Goal: Task Accomplishment & Management: Manage account settings

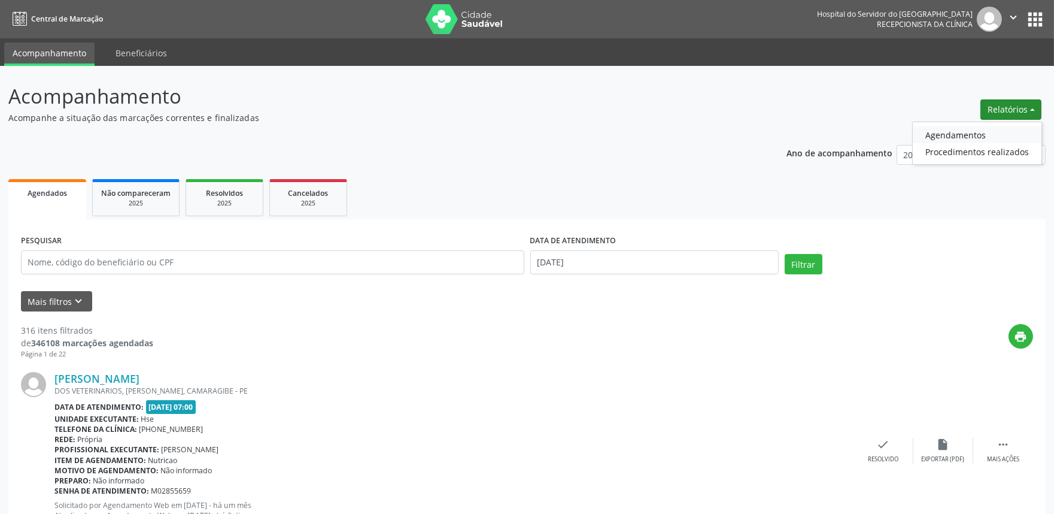
click at [932, 126] on link "Agendamentos" at bounding box center [977, 134] width 129 height 17
select select "8"
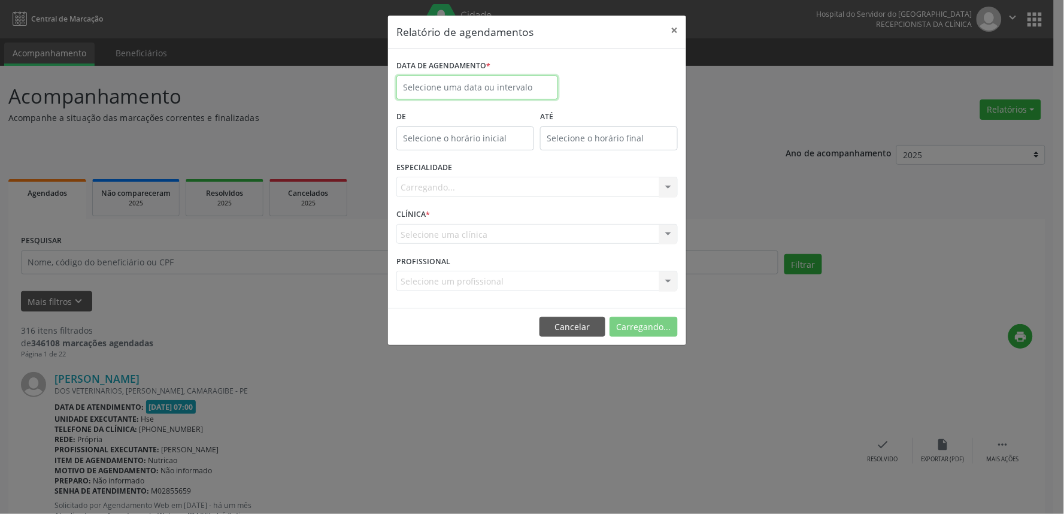
click at [428, 78] on input "text" at bounding box center [477, 87] width 162 height 24
click at [566, 326] on button "Cancelar" at bounding box center [575, 327] width 66 height 20
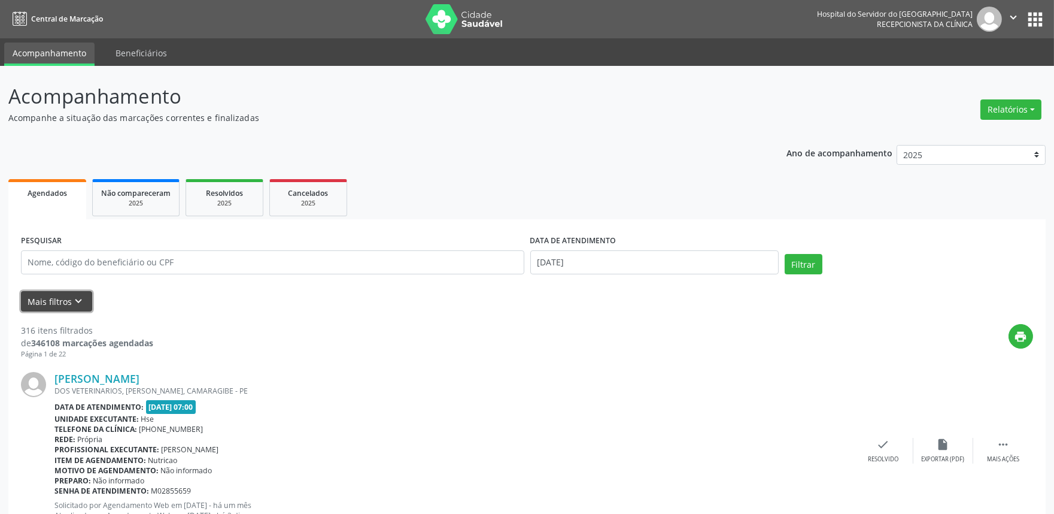
click at [72, 305] on icon "keyboard_arrow_down" at bounding box center [78, 301] width 13 height 13
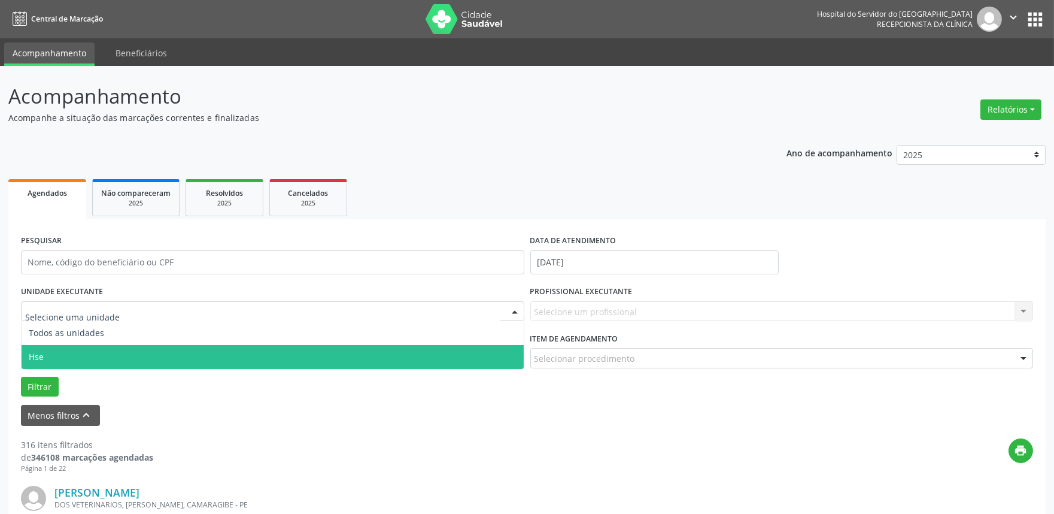
click at [63, 354] on span "Hse" at bounding box center [273, 357] width 502 height 24
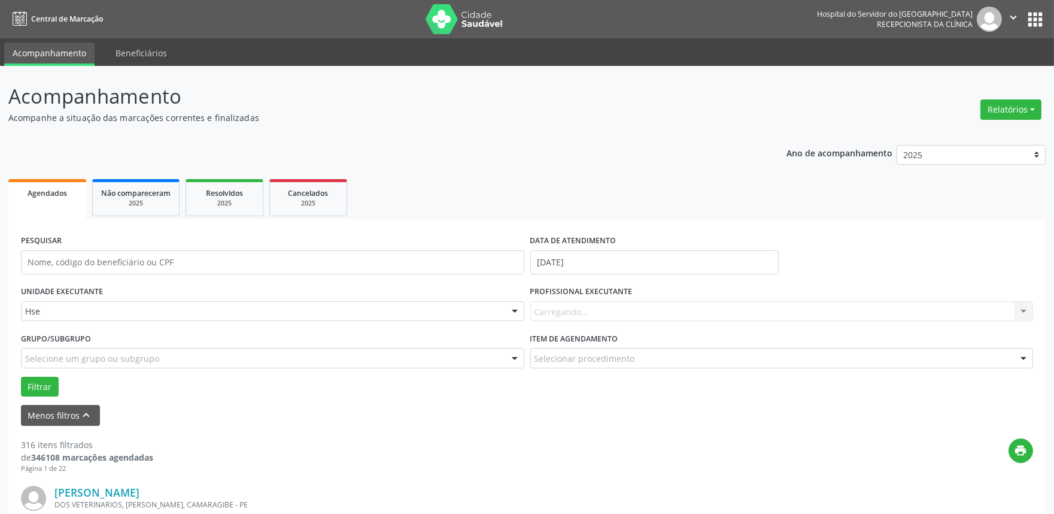
click at [564, 314] on div "Carregando... Nenhum resultado encontrado para: " " Não há nenhuma opção para s…" at bounding box center [781, 311] width 503 height 20
type input "maria da gra"
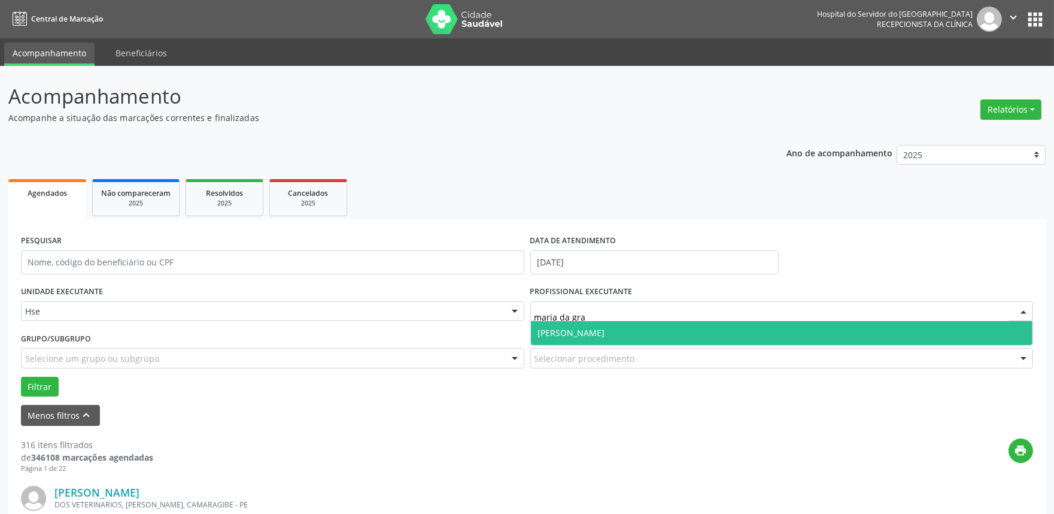
click at [605, 327] on span "[PERSON_NAME]" at bounding box center [571, 332] width 67 height 11
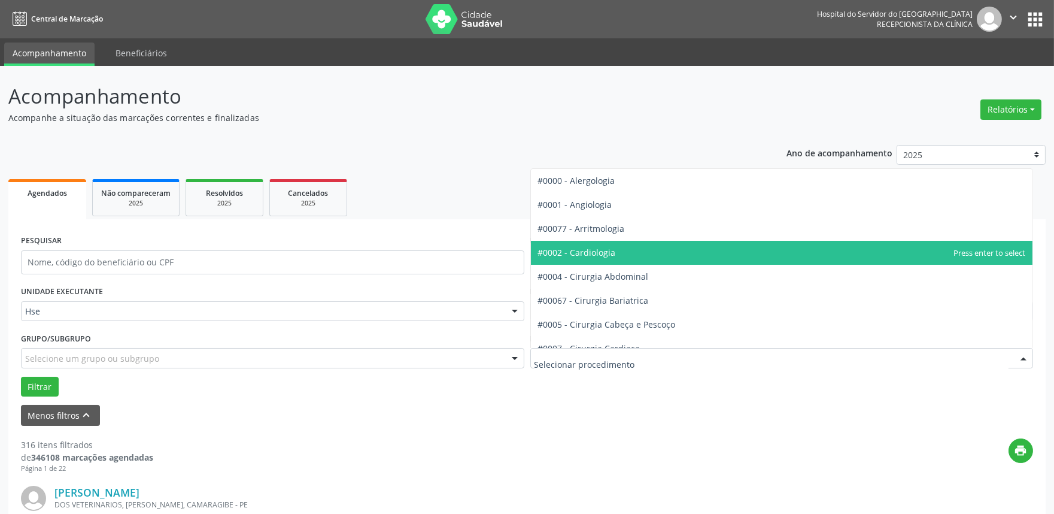
click at [617, 254] on span "#0002 - Cardiologia" at bounding box center [782, 253] width 502 height 24
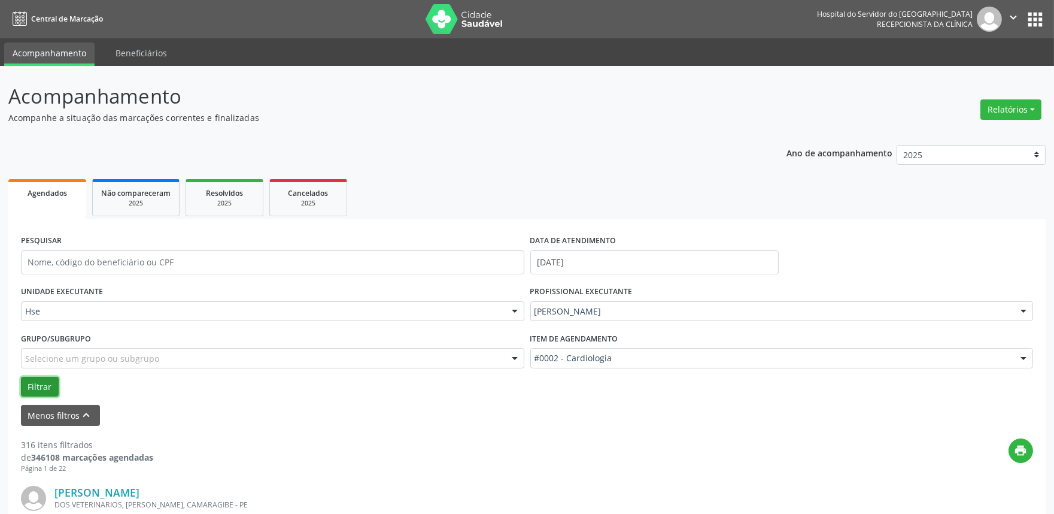
click at [40, 384] on button "Filtrar" at bounding box center [40, 387] width 38 height 20
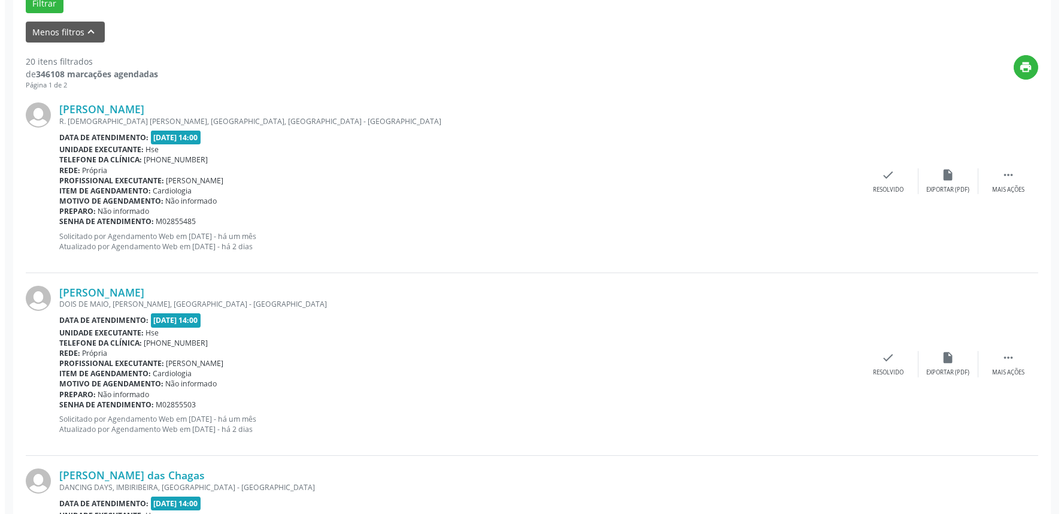
scroll to position [399, 0]
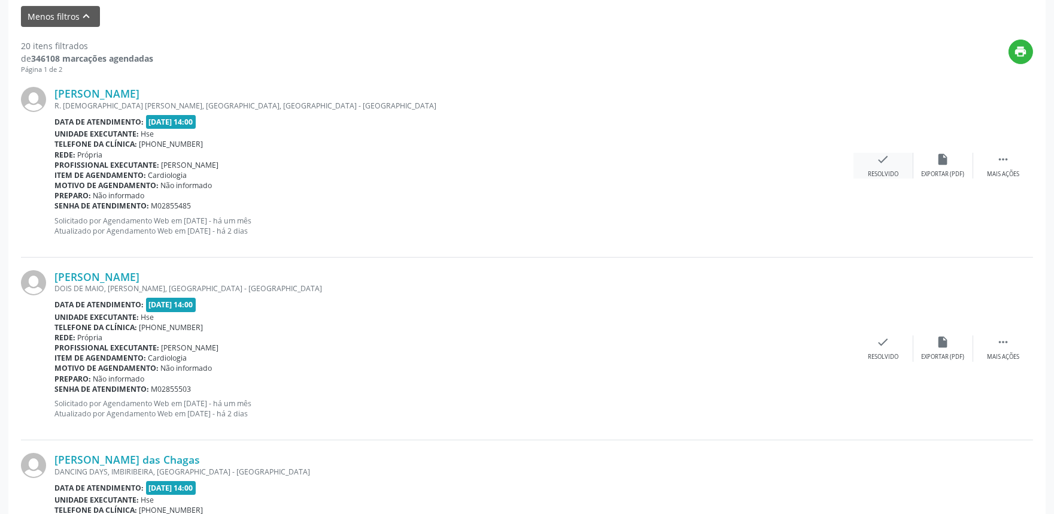
click at [857, 154] on div "check Resolvido" at bounding box center [884, 166] width 60 height 26
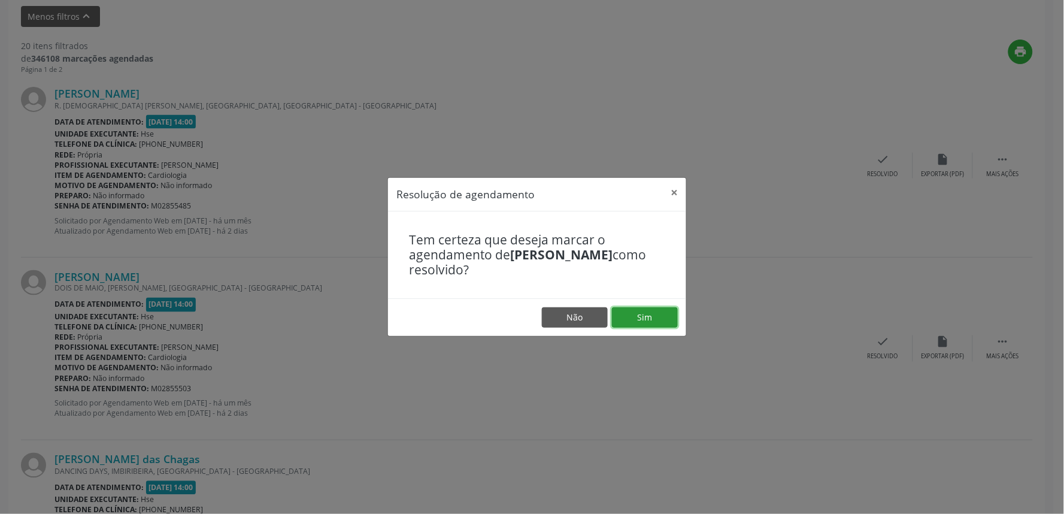
click at [662, 315] on button "Sim" at bounding box center [645, 317] width 66 height 20
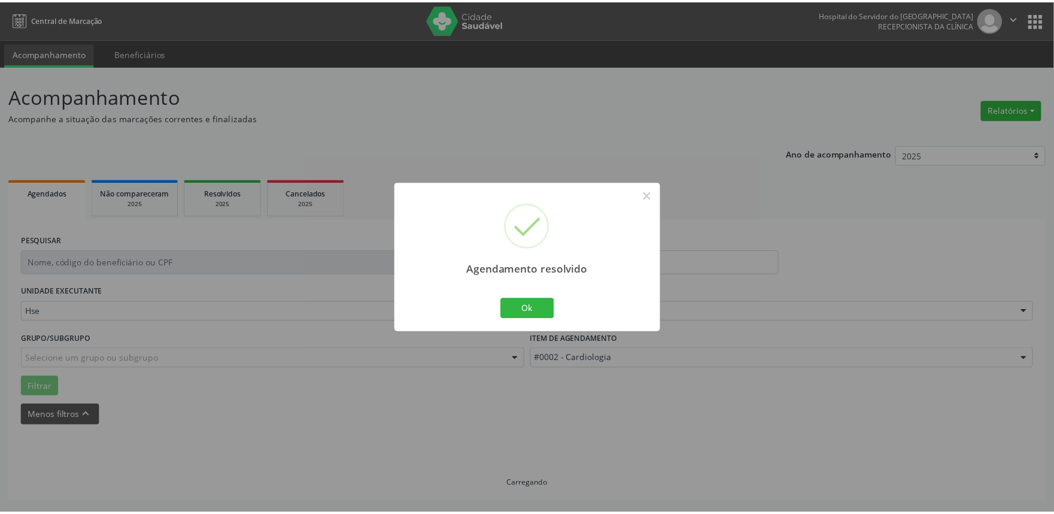
scroll to position [0, 0]
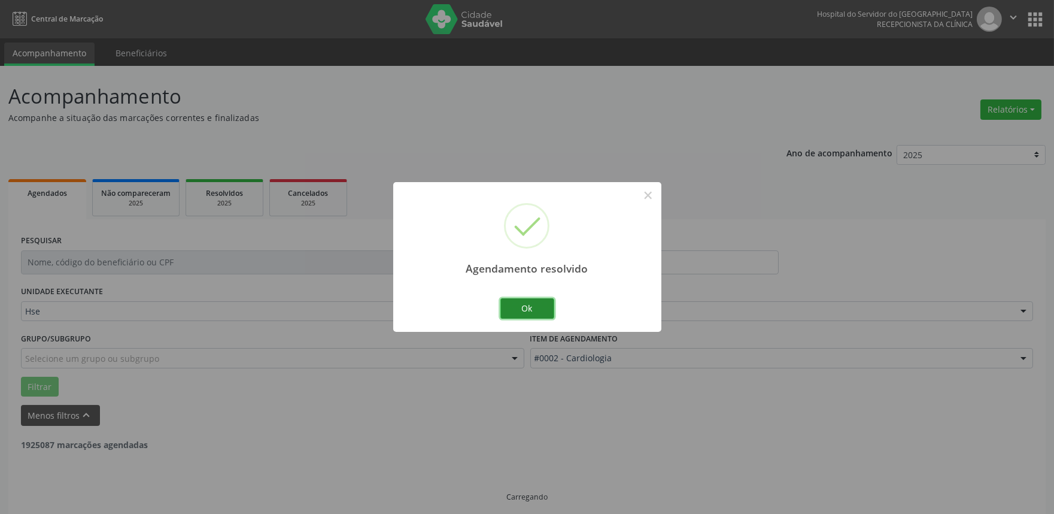
click at [535, 306] on button "Ok" at bounding box center [527, 308] width 54 height 20
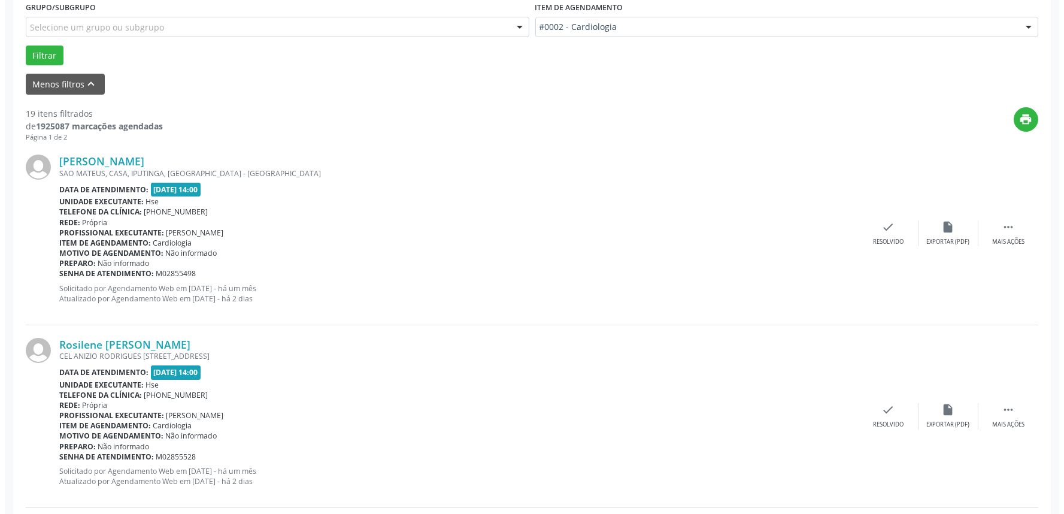
scroll to position [332, 0]
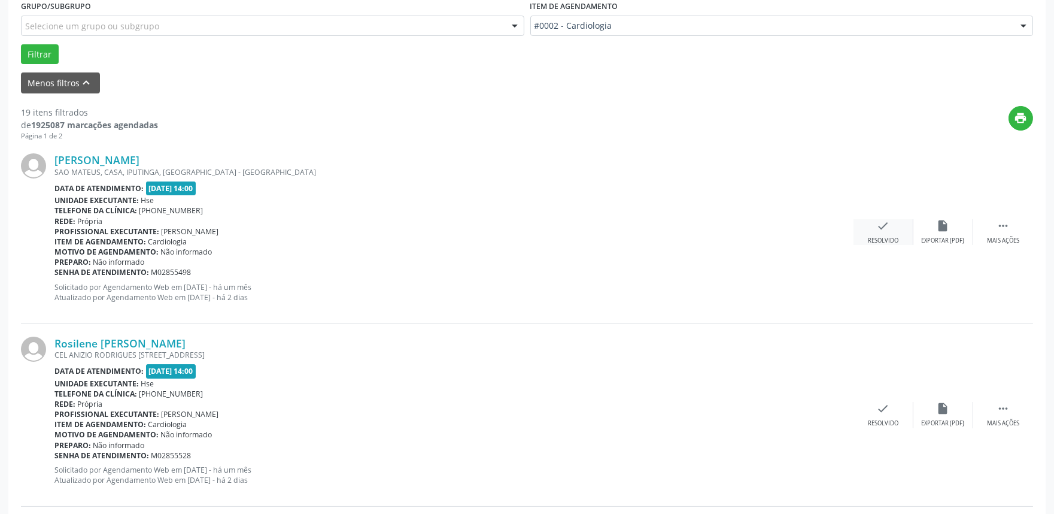
click at [881, 229] on icon "check" at bounding box center [883, 225] width 13 height 13
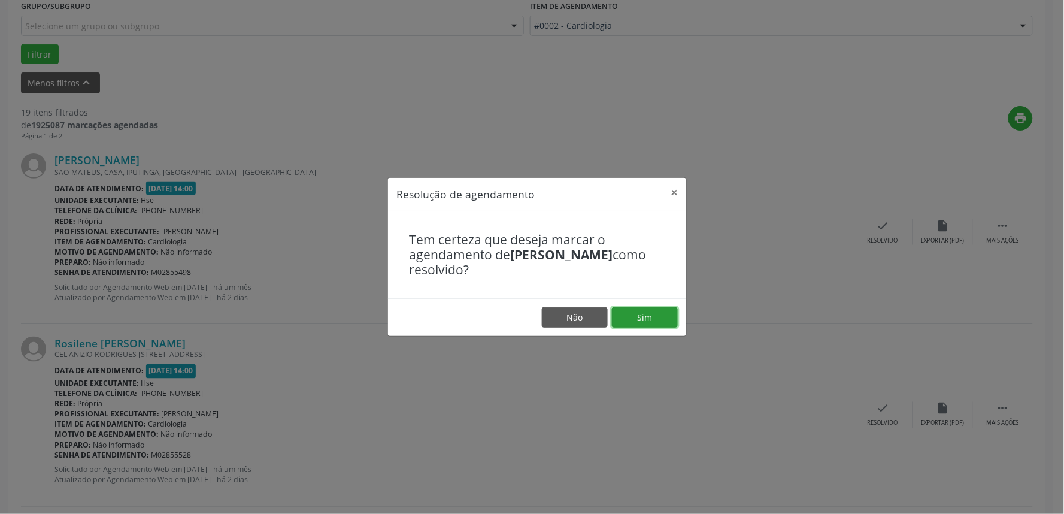
click at [651, 316] on button "Sim" at bounding box center [645, 317] width 66 height 20
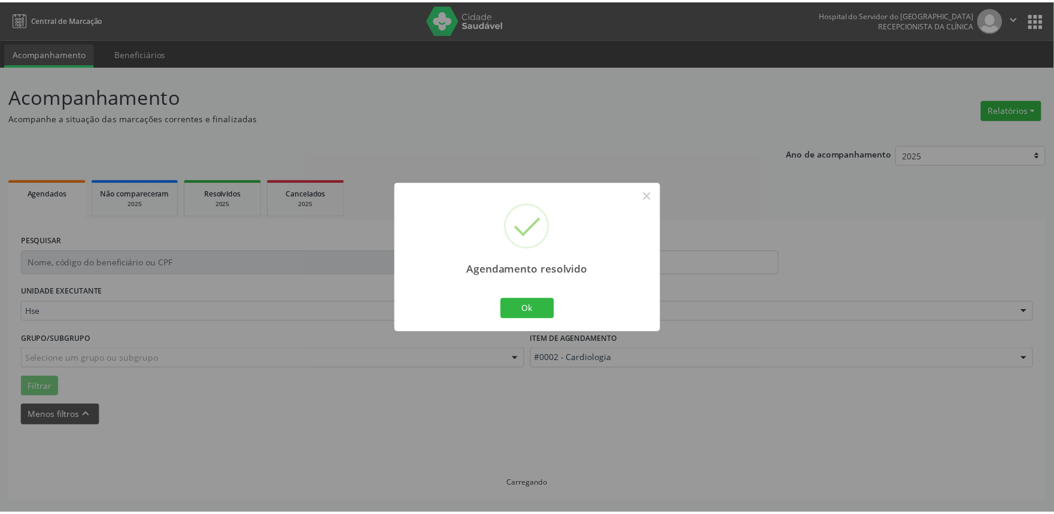
scroll to position [0, 0]
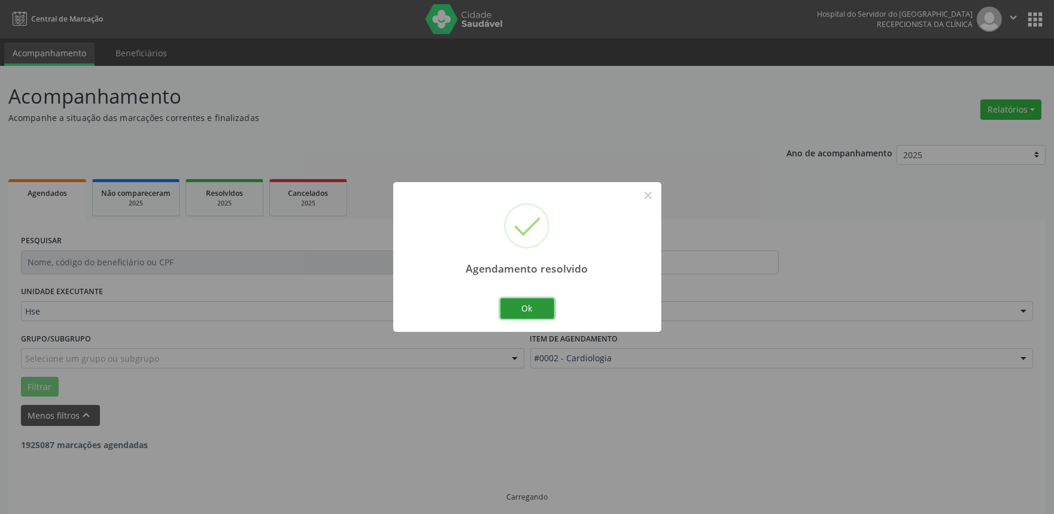
click at [524, 304] on button "Ok" at bounding box center [527, 308] width 54 height 20
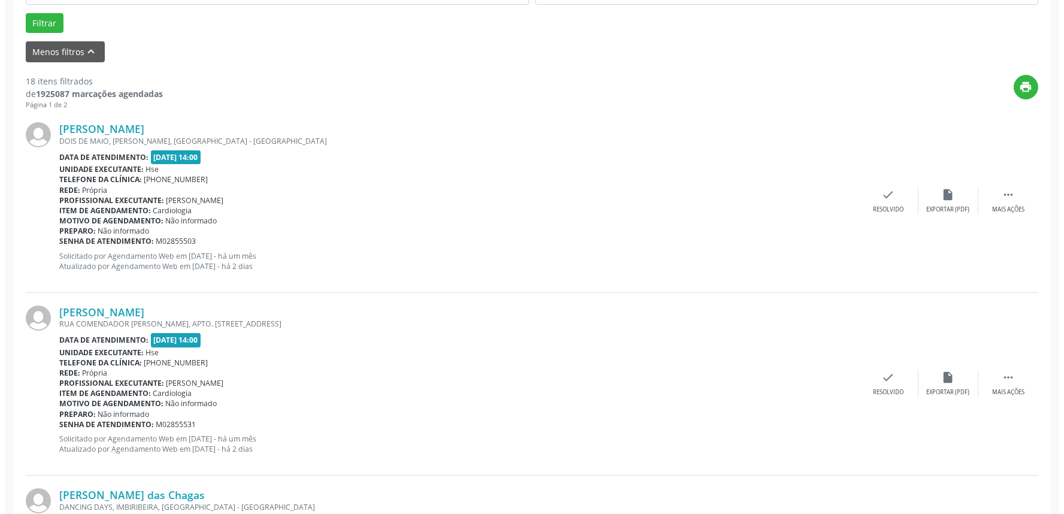
scroll to position [399, 0]
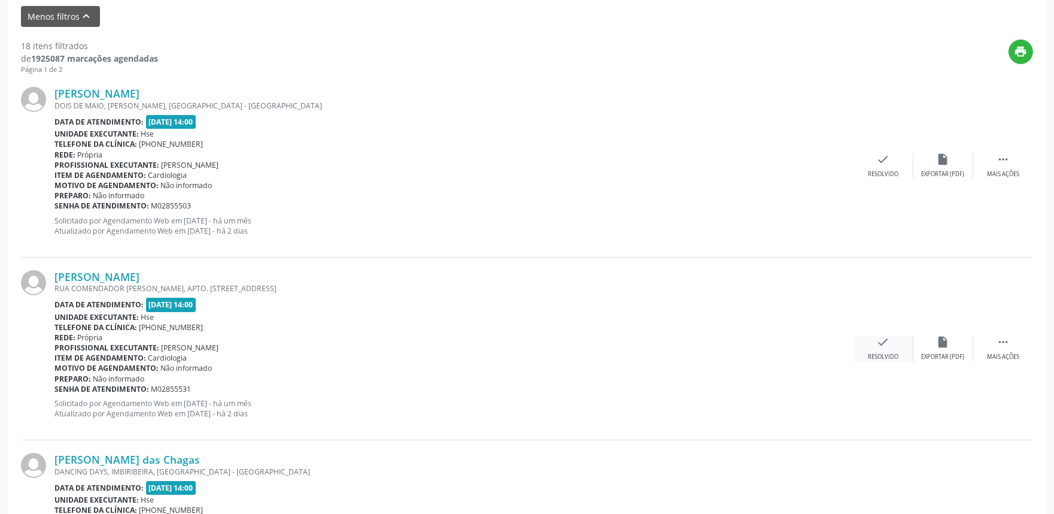
click at [878, 343] on icon "check" at bounding box center [883, 341] width 13 height 13
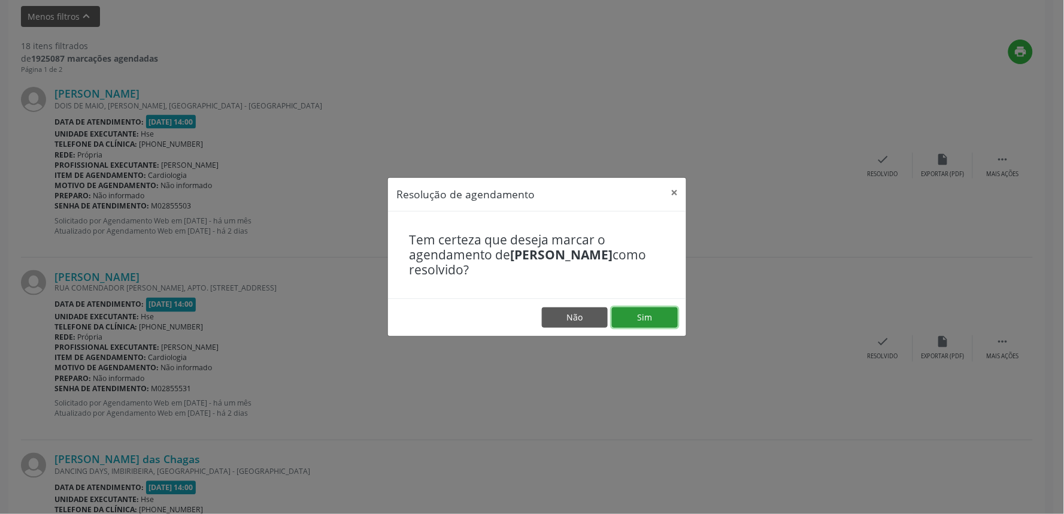
click at [662, 315] on button "Sim" at bounding box center [645, 317] width 66 height 20
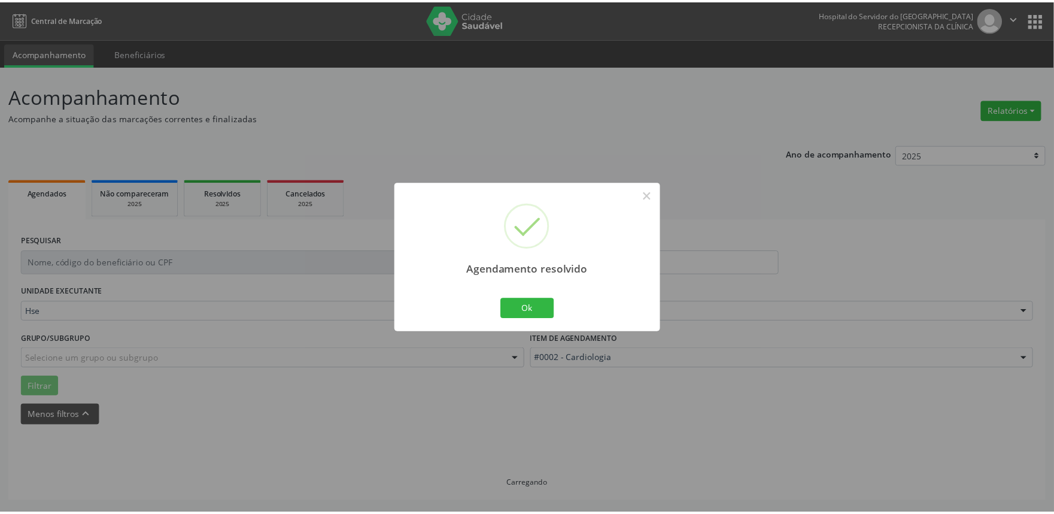
scroll to position [0, 0]
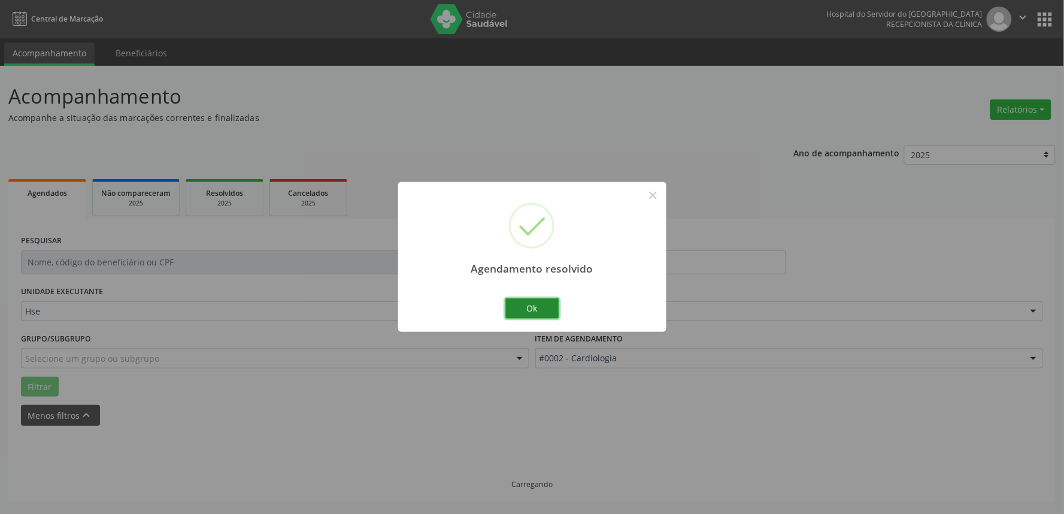
click at [533, 307] on button "Ok" at bounding box center [532, 308] width 54 height 20
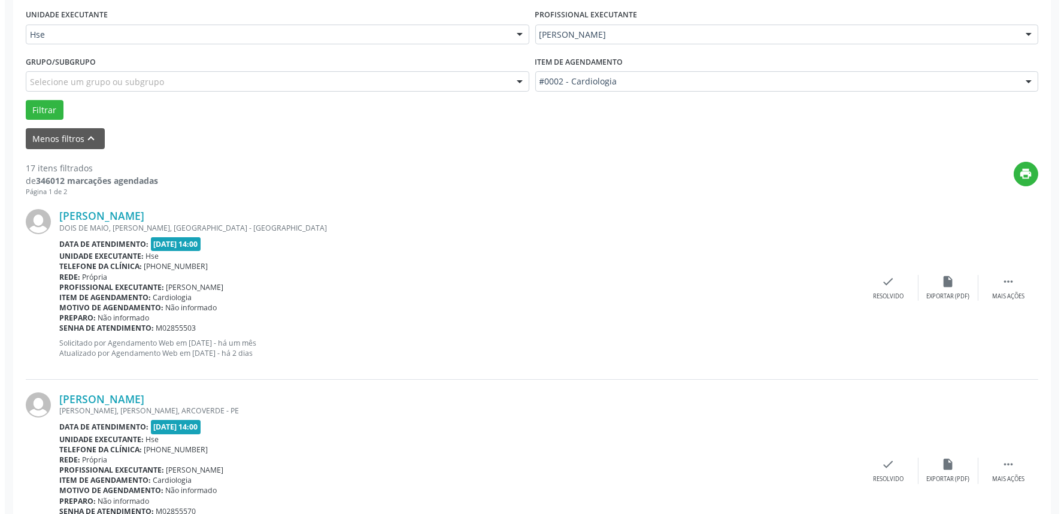
scroll to position [399, 0]
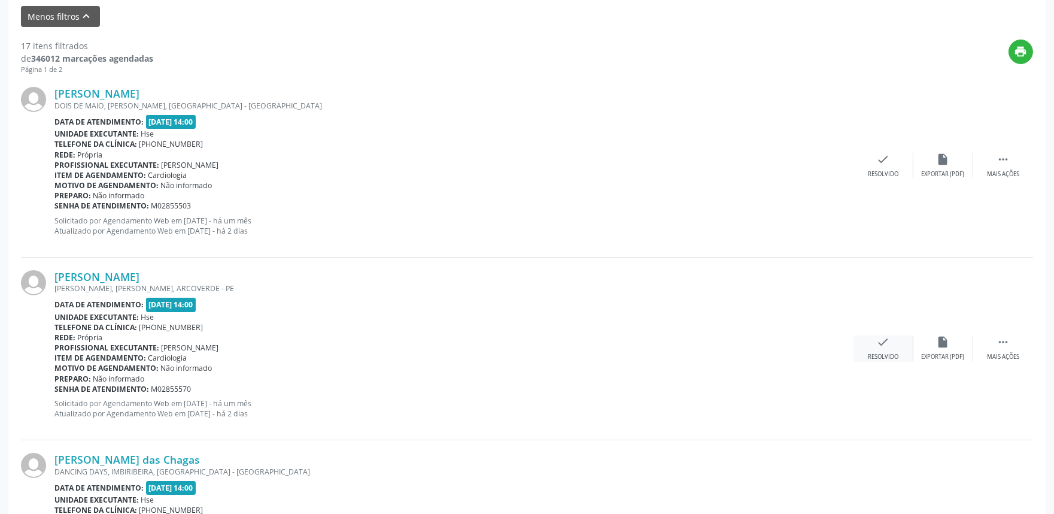
click at [881, 341] on icon "check" at bounding box center [883, 341] width 13 height 13
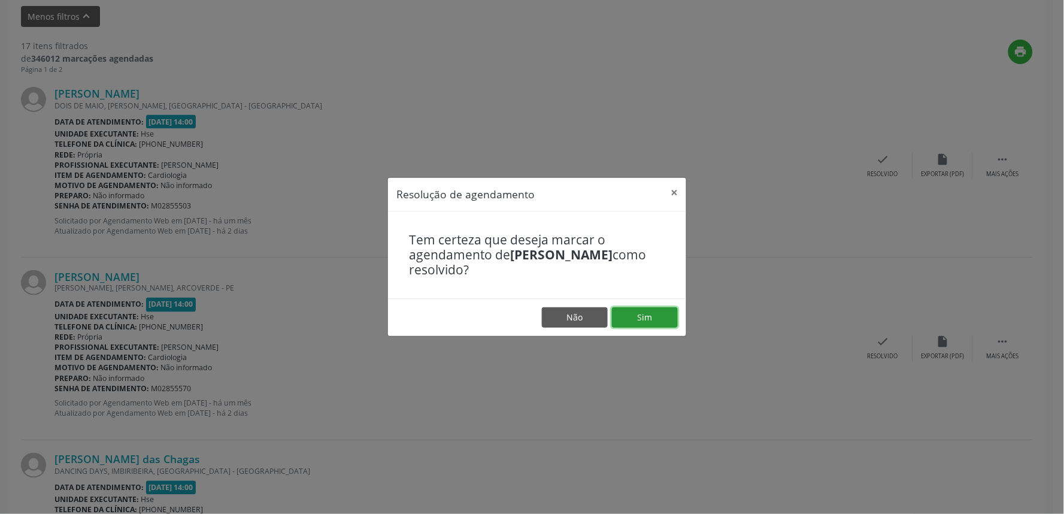
click at [650, 323] on button "Sim" at bounding box center [645, 317] width 66 height 20
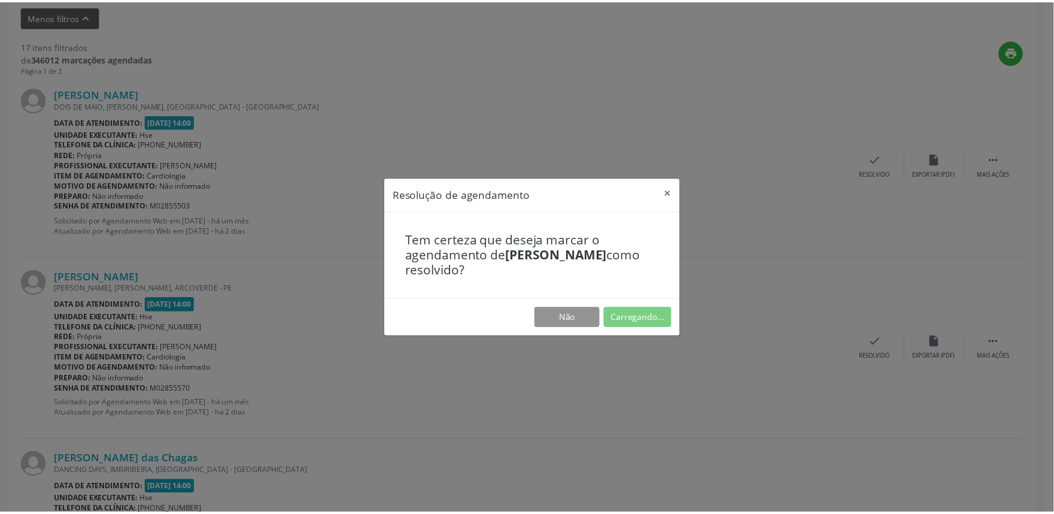
scroll to position [0, 0]
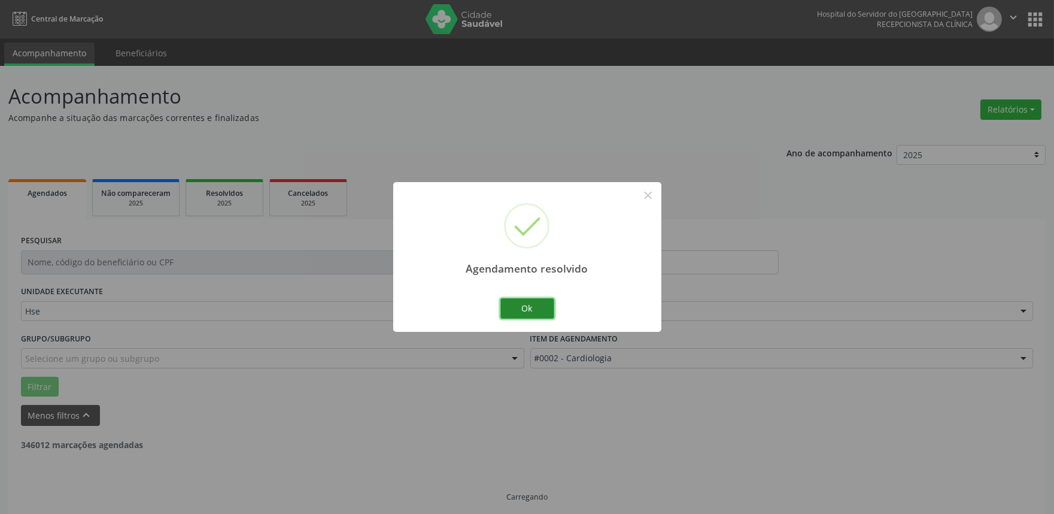
click at [528, 307] on button "Ok" at bounding box center [527, 308] width 54 height 20
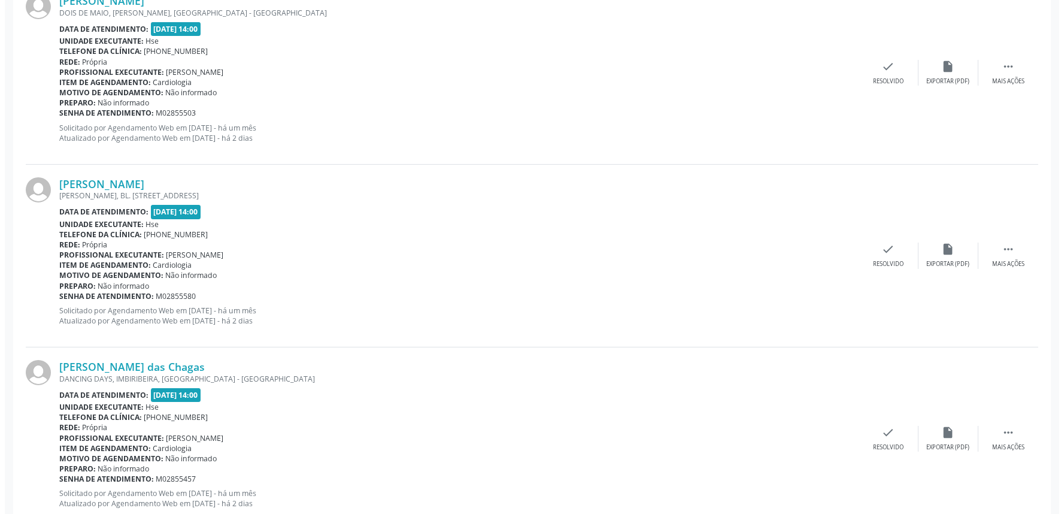
scroll to position [532, 0]
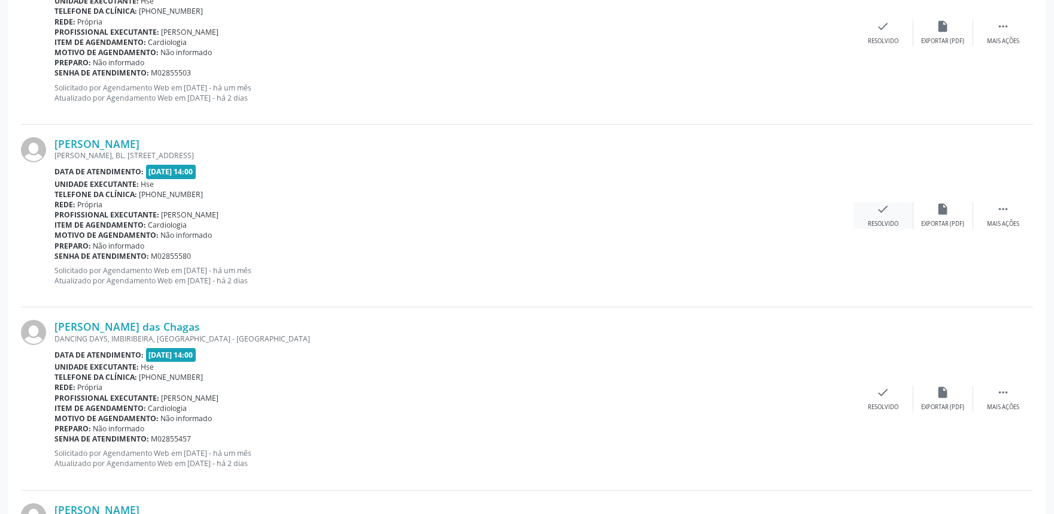
click at [882, 213] on icon "check" at bounding box center [883, 208] width 13 height 13
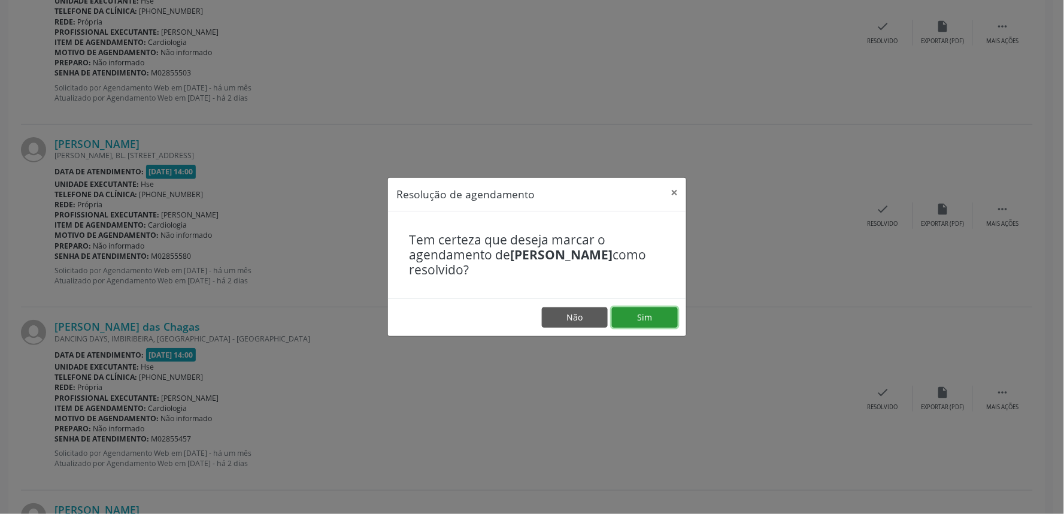
click at [654, 315] on button "Sim" at bounding box center [645, 317] width 66 height 20
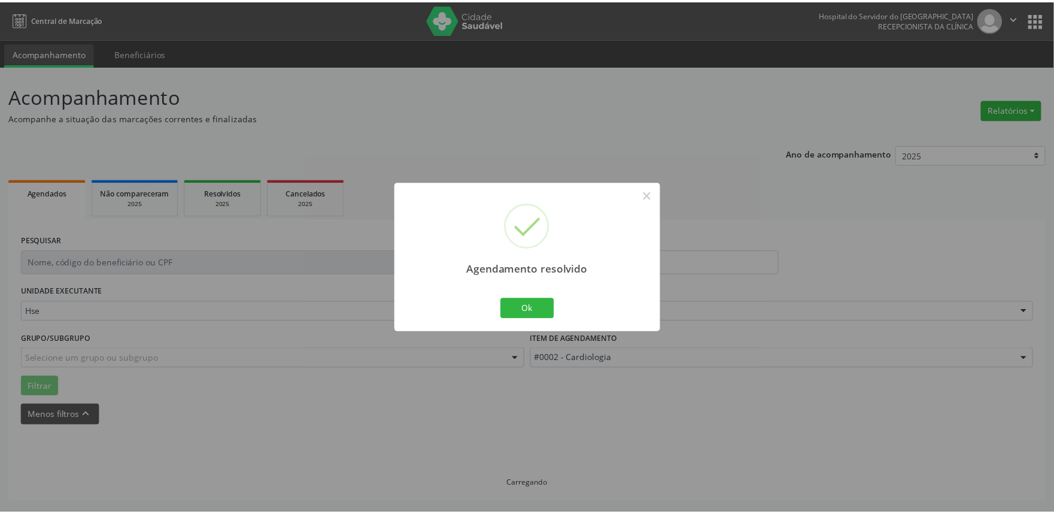
scroll to position [0, 0]
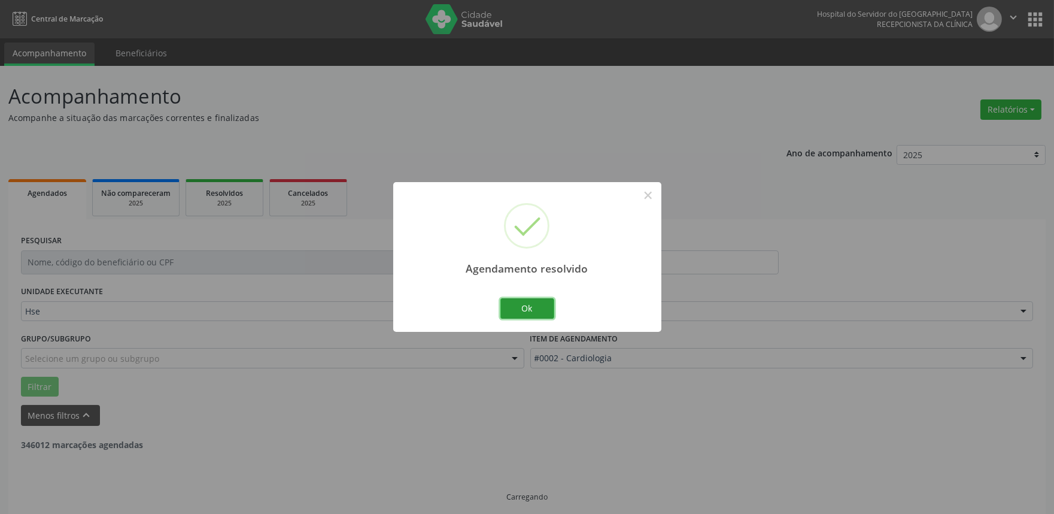
click at [531, 306] on button "Ok" at bounding box center [527, 308] width 54 height 20
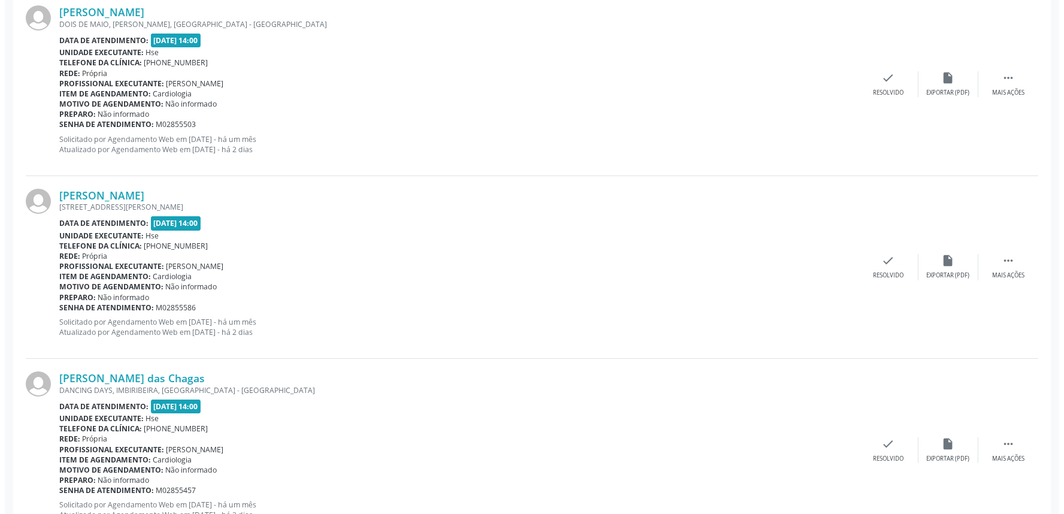
scroll to position [532, 0]
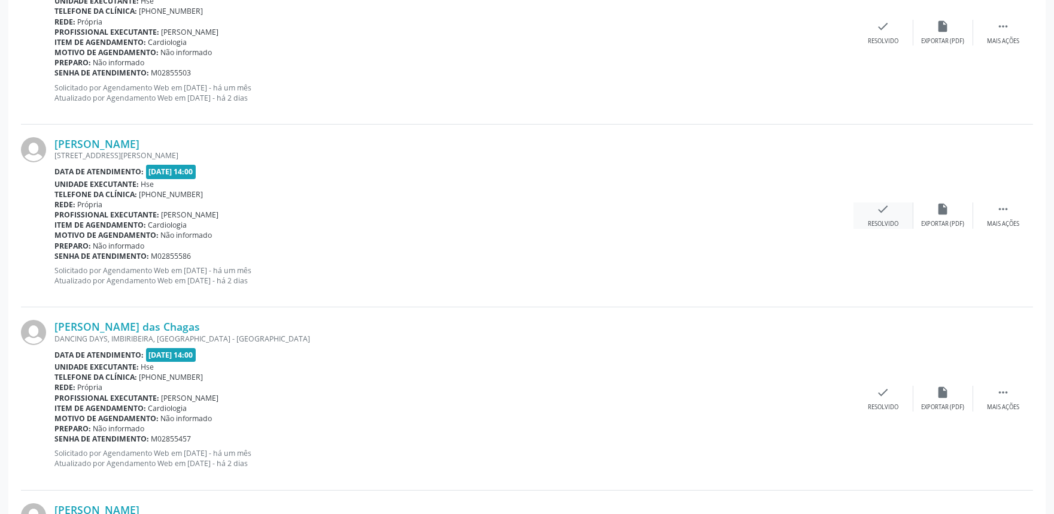
click at [876, 208] on div "check Resolvido" at bounding box center [884, 215] width 60 height 26
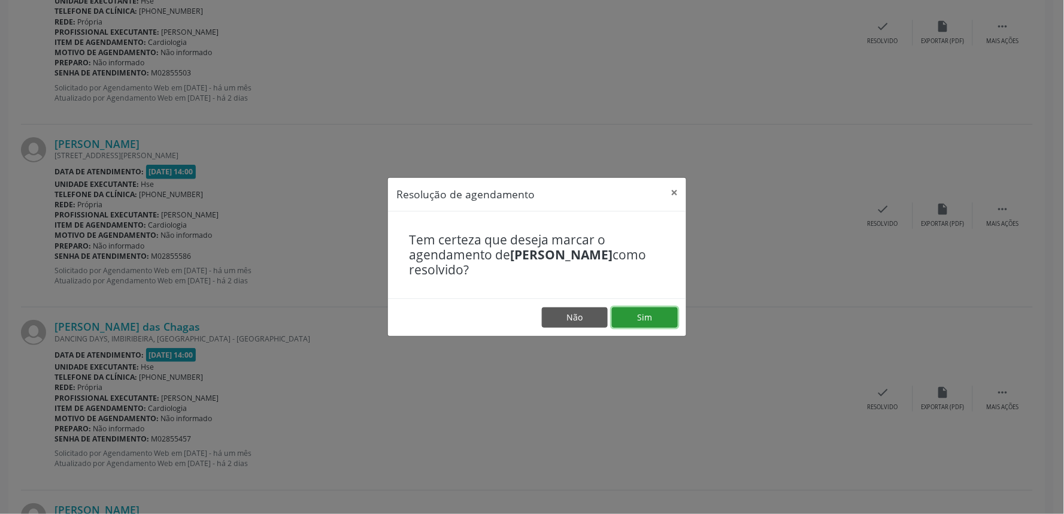
click at [641, 318] on button "Sim" at bounding box center [645, 317] width 66 height 20
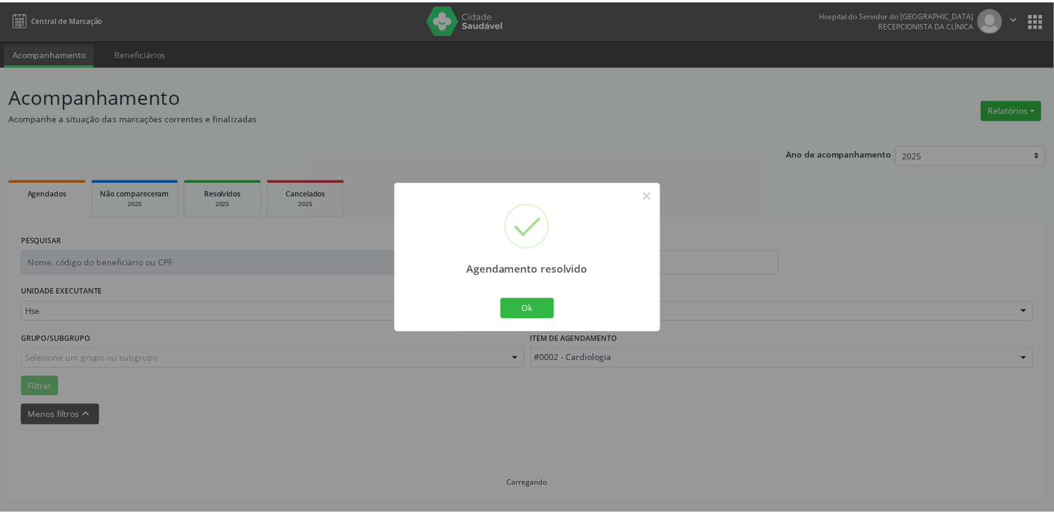
scroll to position [0, 0]
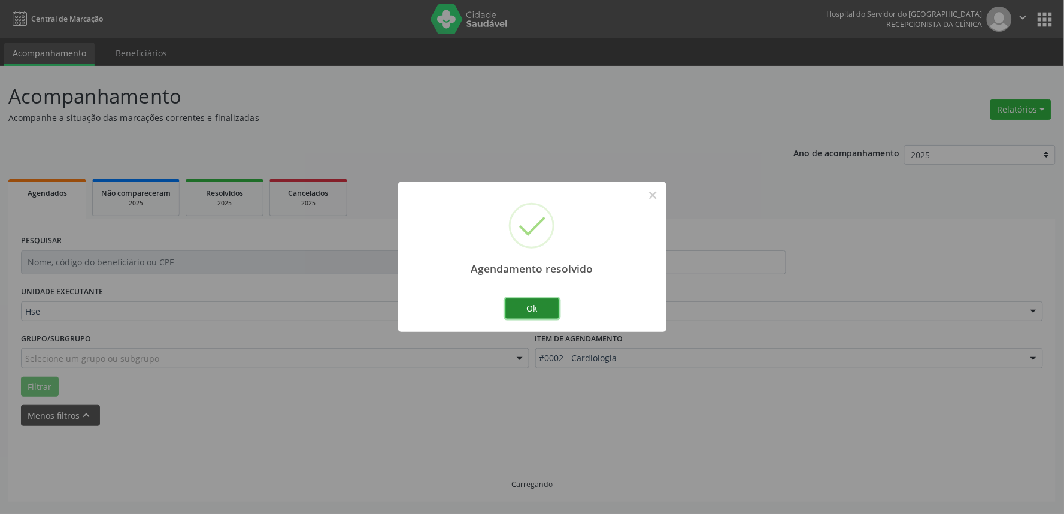
click at [549, 310] on button "Ok" at bounding box center [532, 308] width 54 height 20
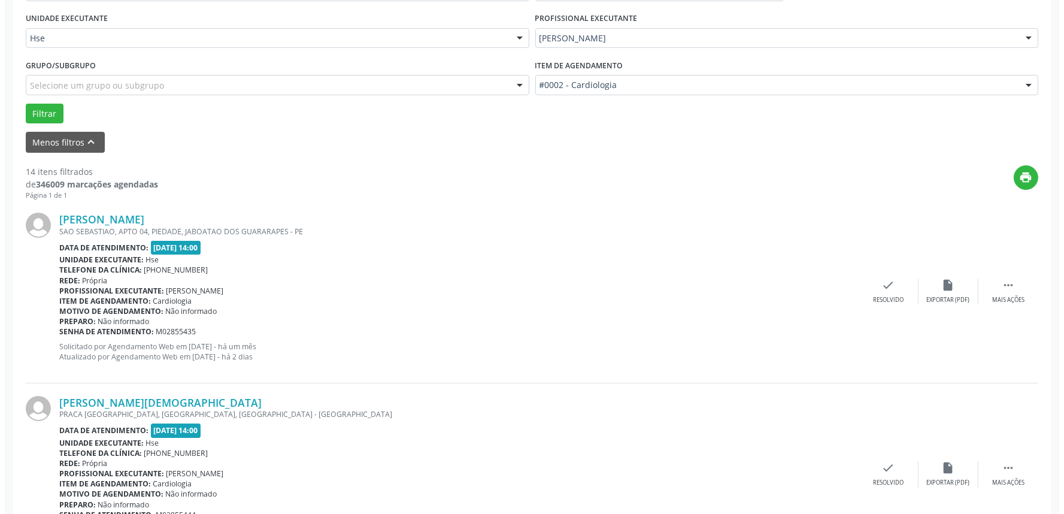
scroll to position [266, 0]
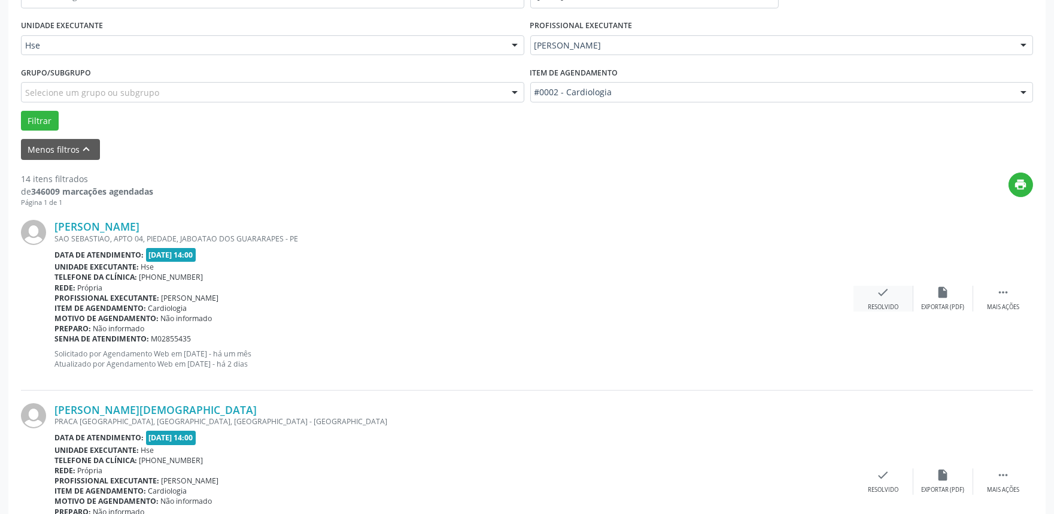
click at [872, 299] on div "check Resolvido" at bounding box center [884, 299] width 60 height 26
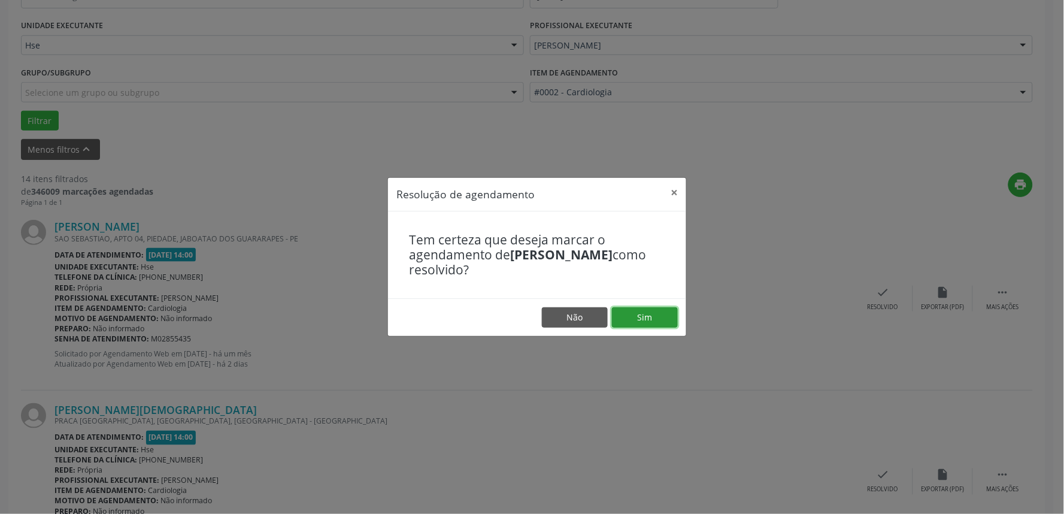
click at [644, 314] on button "Sim" at bounding box center [645, 317] width 66 height 20
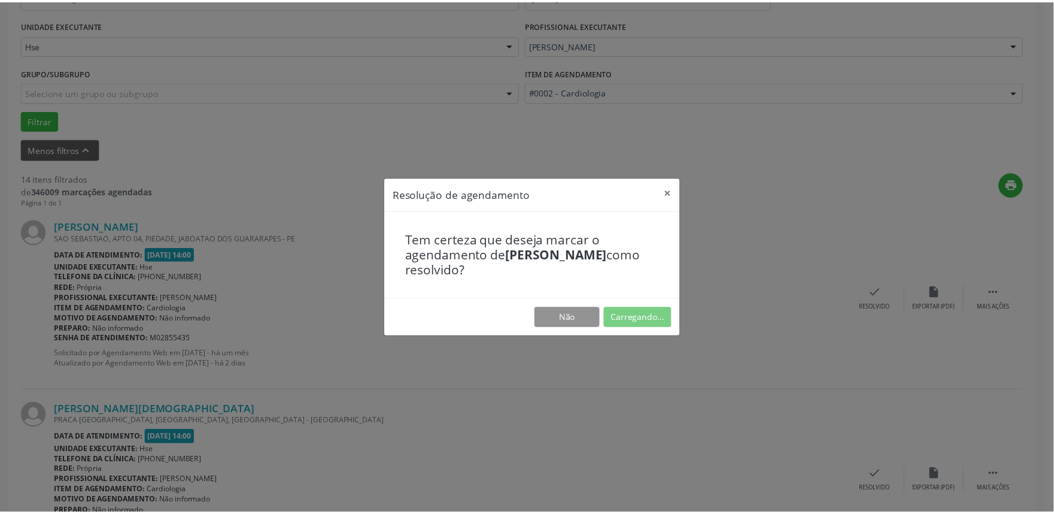
scroll to position [0, 0]
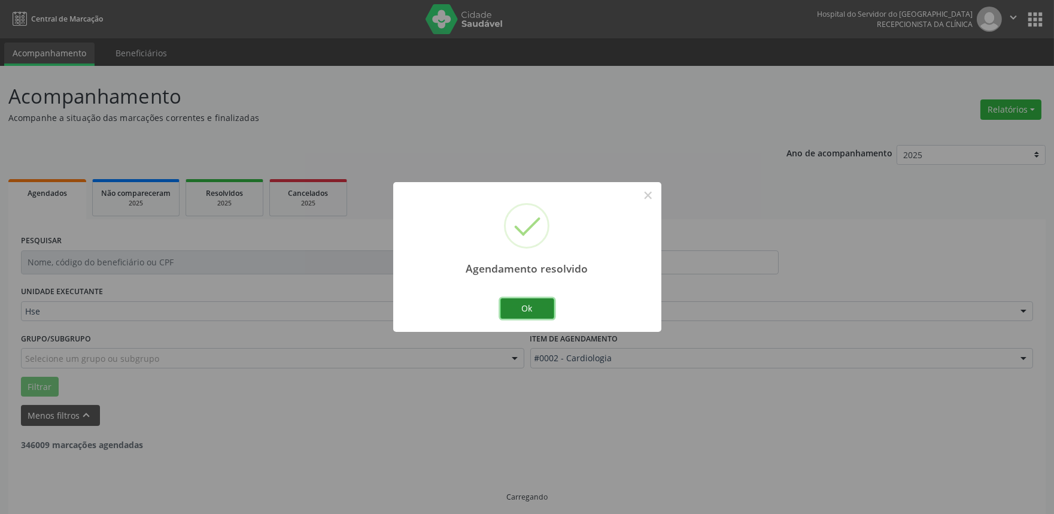
click at [537, 301] on button "Ok" at bounding box center [527, 308] width 54 height 20
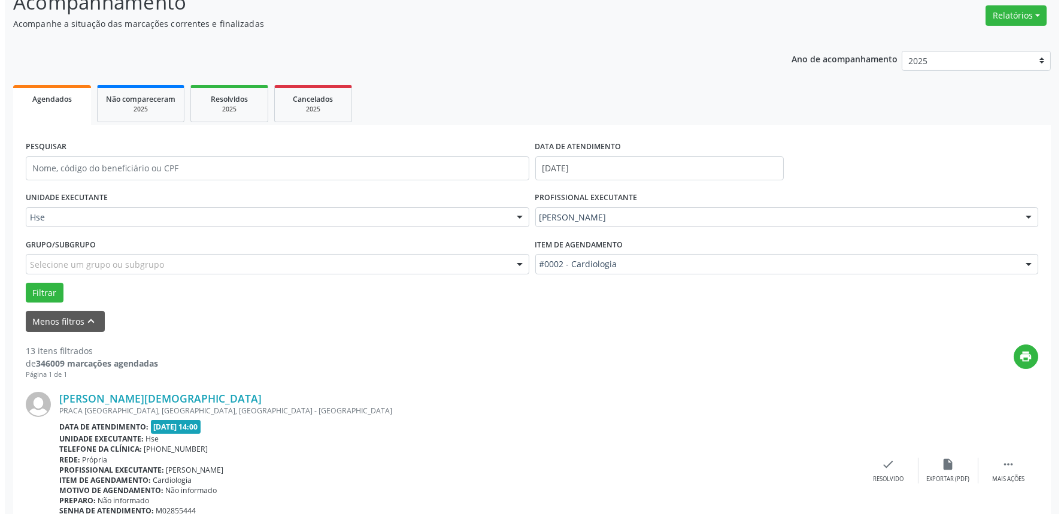
scroll to position [266, 0]
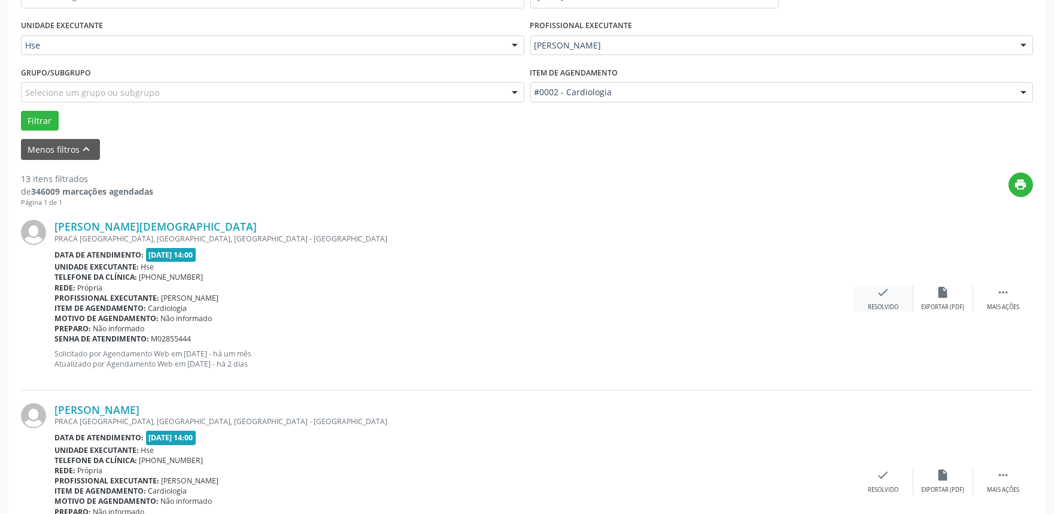
click at [877, 295] on icon "check" at bounding box center [883, 292] width 13 height 13
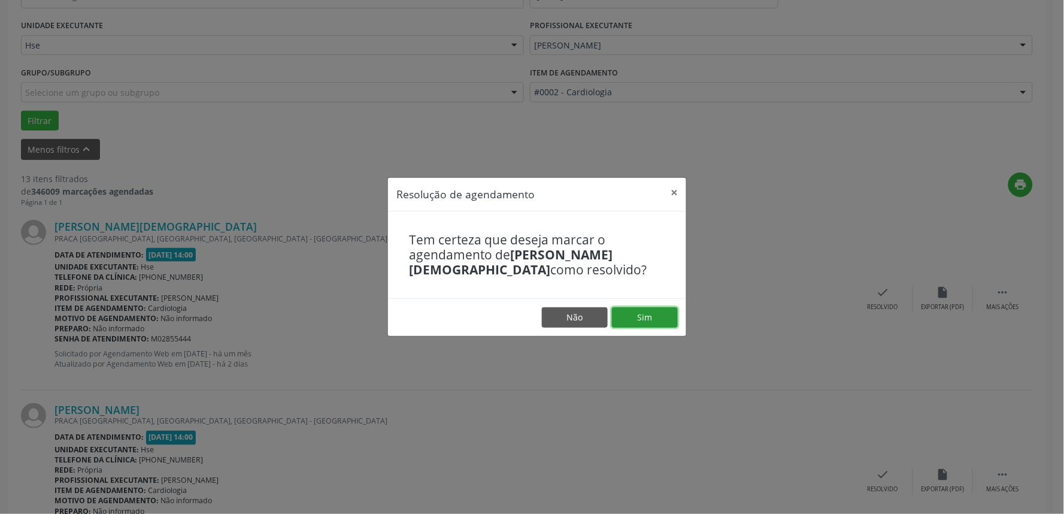
click at [647, 310] on button "Sim" at bounding box center [645, 317] width 66 height 20
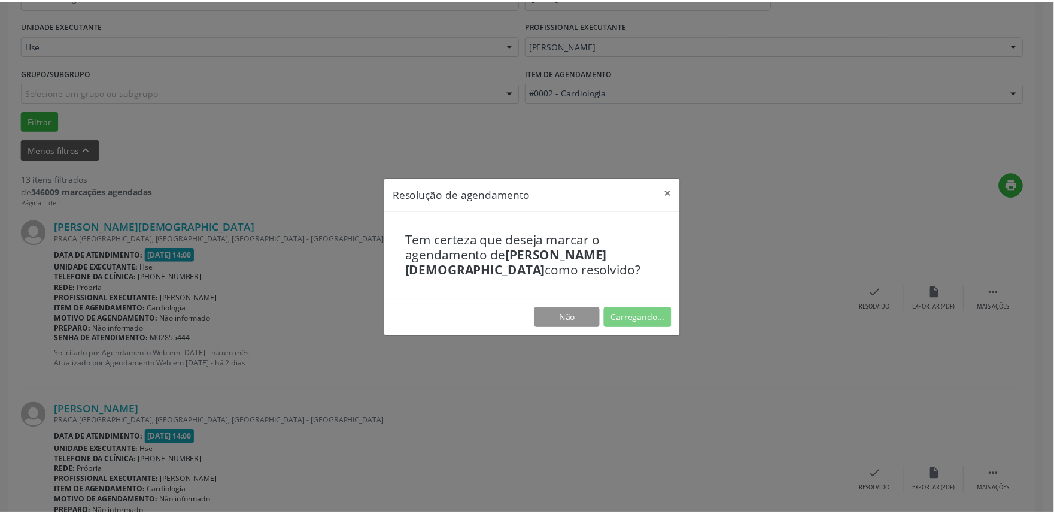
scroll to position [0, 0]
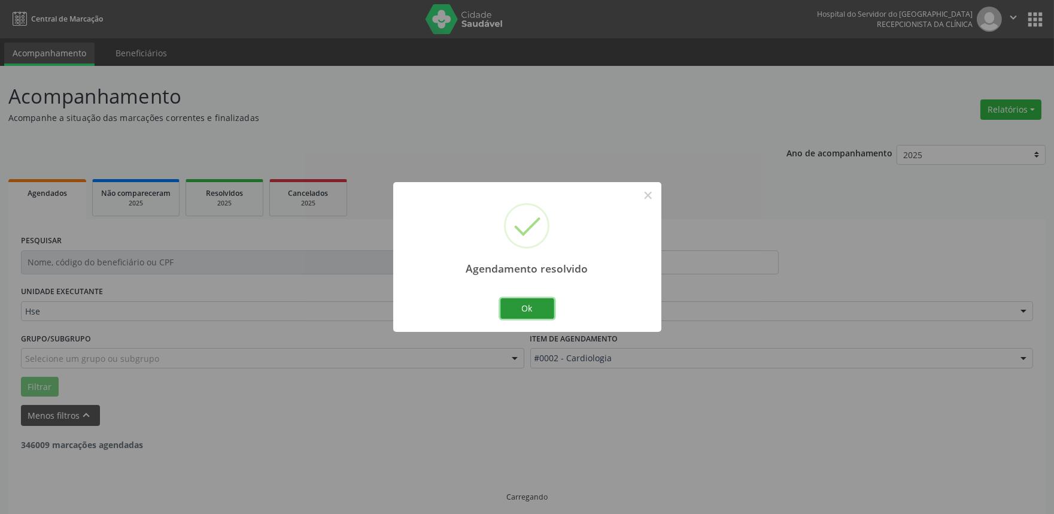
drag, startPoint x: 535, startPoint y: 306, endPoint x: 568, endPoint y: 312, distance: 33.6
click at [566, 314] on div "Agendamento resolvido × Ok Cancel" at bounding box center [527, 256] width 268 height 149
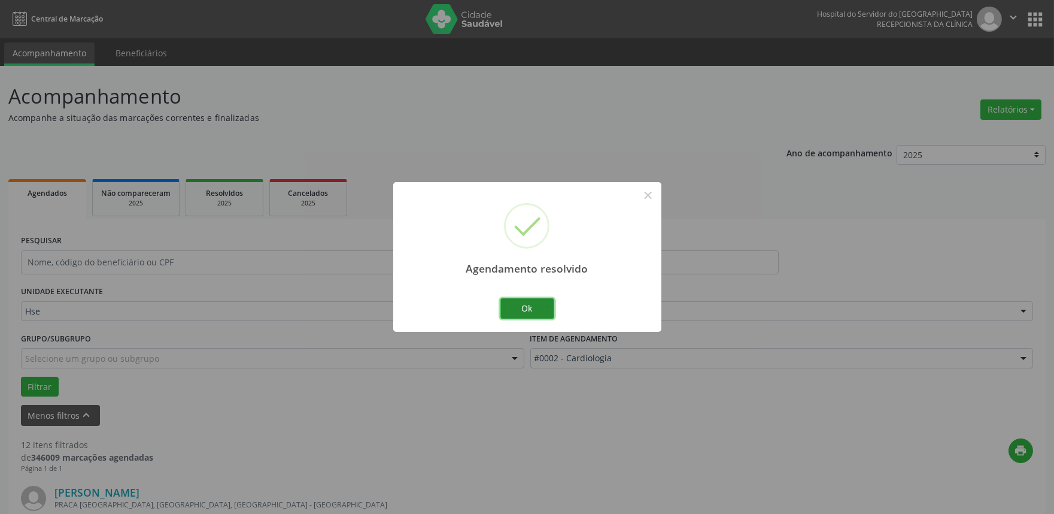
click at [535, 312] on button "Ok" at bounding box center [527, 308] width 54 height 20
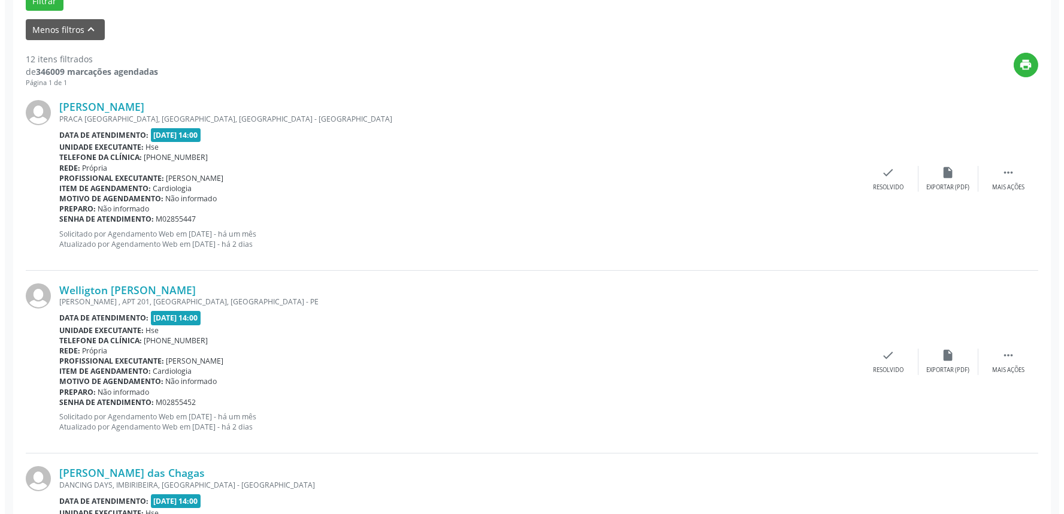
scroll to position [399, 0]
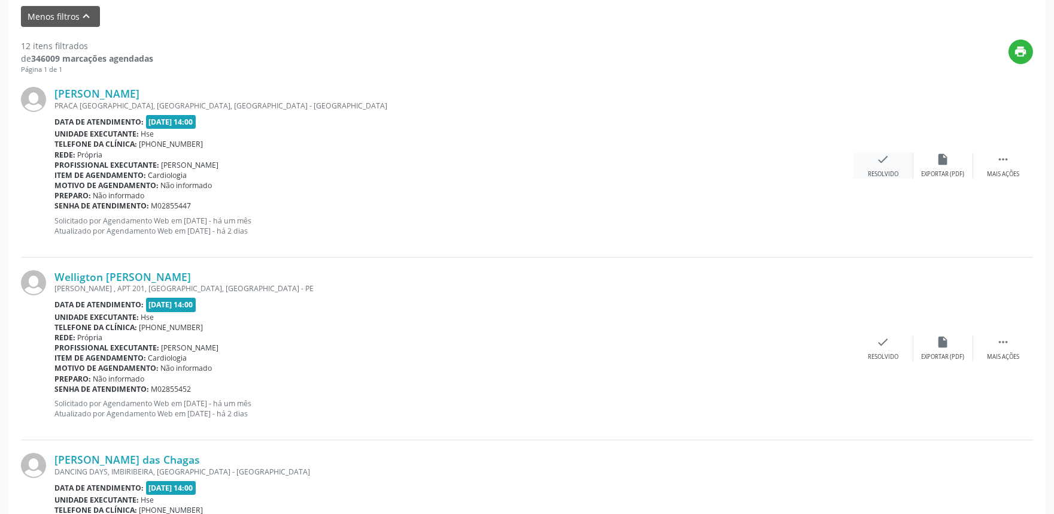
click at [886, 165] on div "check Resolvido" at bounding box center [884, 166] width 60 height 26
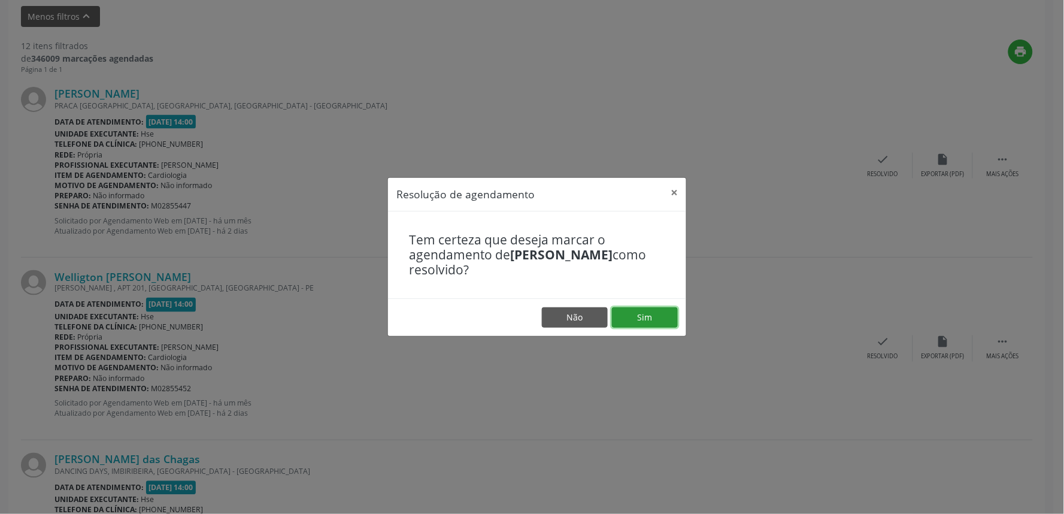
click at [639, 316] on button "Sim" at bounding box center [645, 317] width 66 height 20
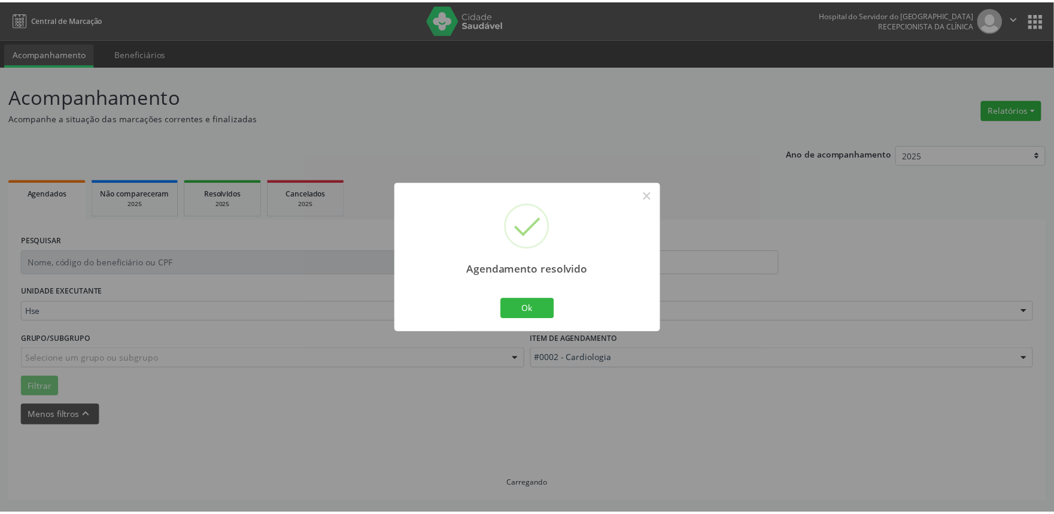
scroll to position [0, 0]
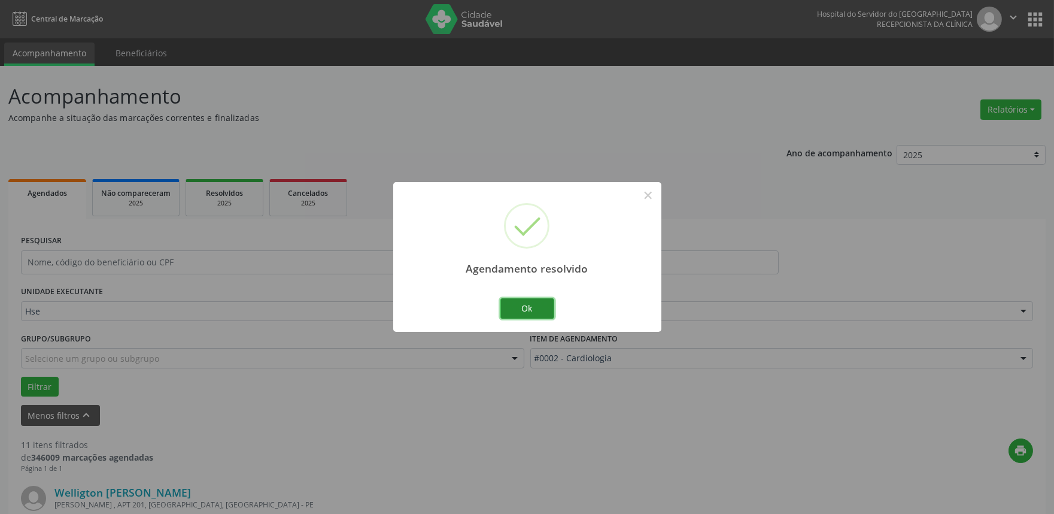
click at [520, 308] on button "Ok" at bounding box center [527, 308] width 54 height 20
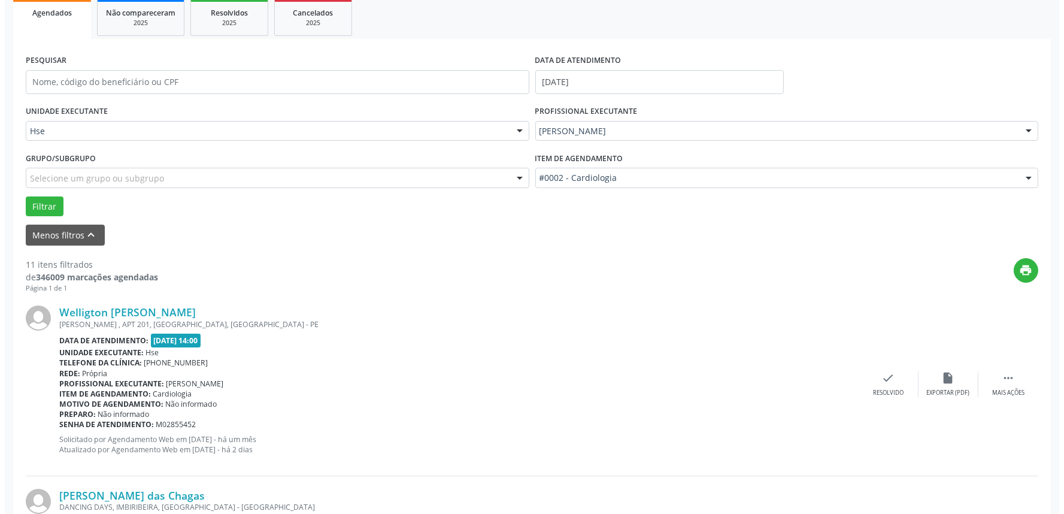
scroll to position [199, 0]
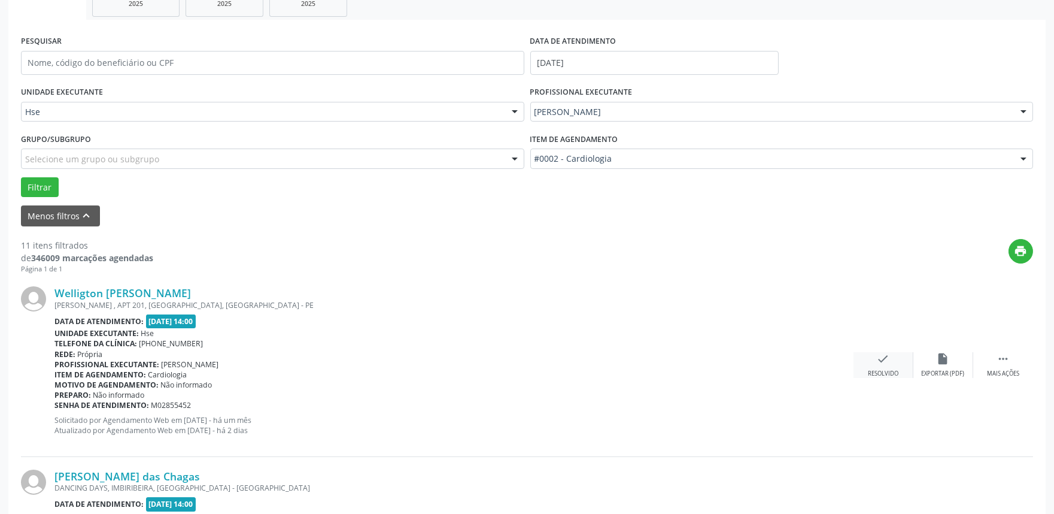
click at [877, 363] on icon "check" at bounding box center [883, 358] width 13 height 13
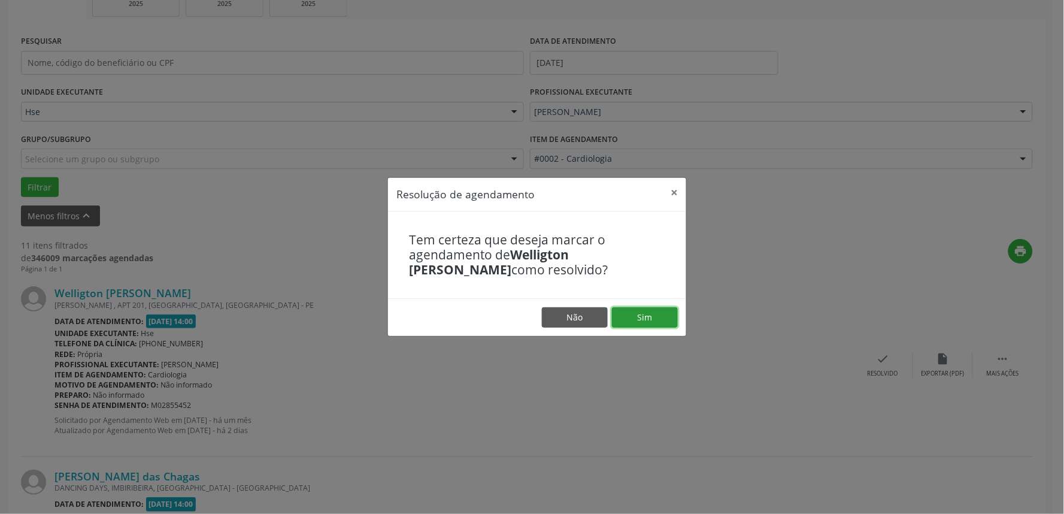
click at [647, 319] on button "Sim" at bounding box center [645, 317] width 66 height 20
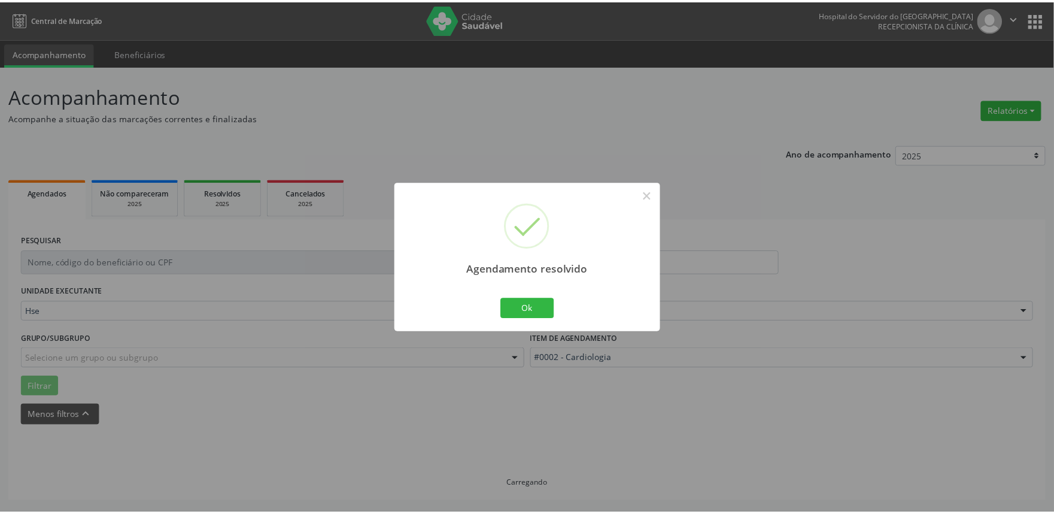
scroll to position [0, 0]
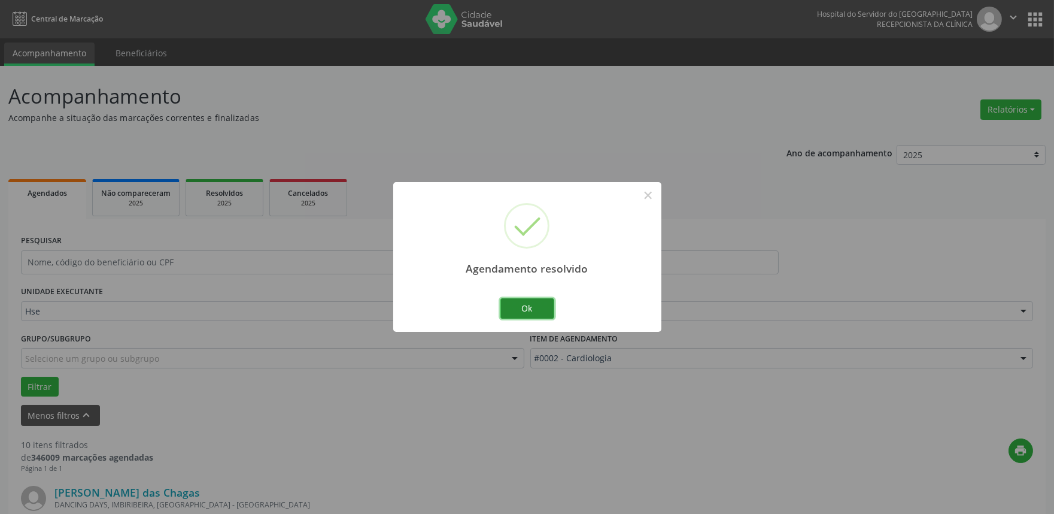
click at [526, 314] on button "Ok" at bounding box center [527, 308] width 54 height 20
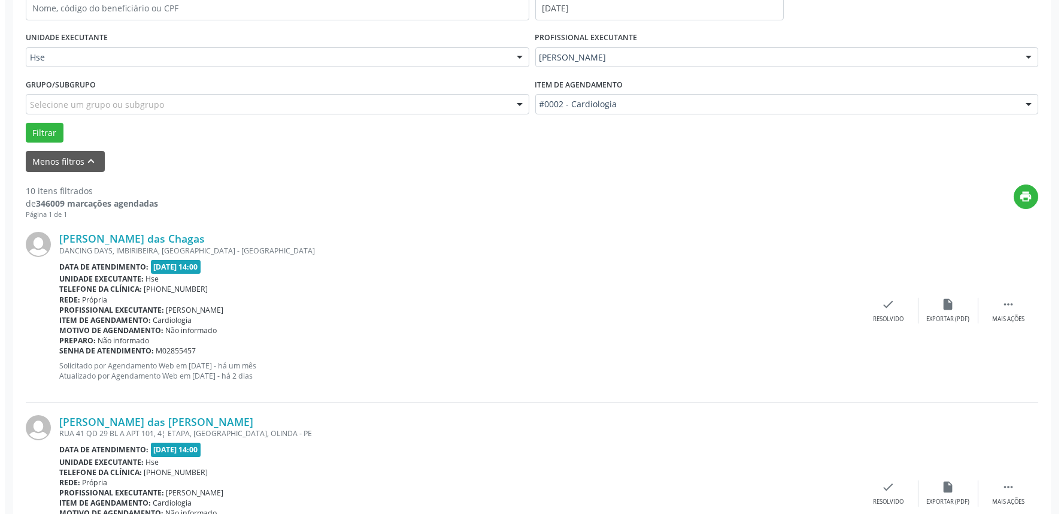
scroll to position [266, 0]
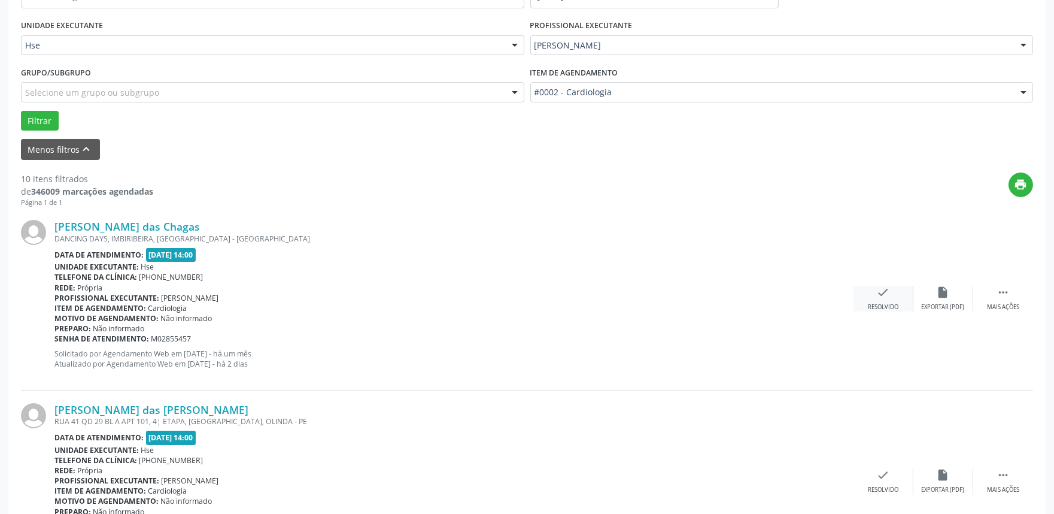
click at [877, 298] on icon "check" at bounding box center [883, 292] width 13 height 13
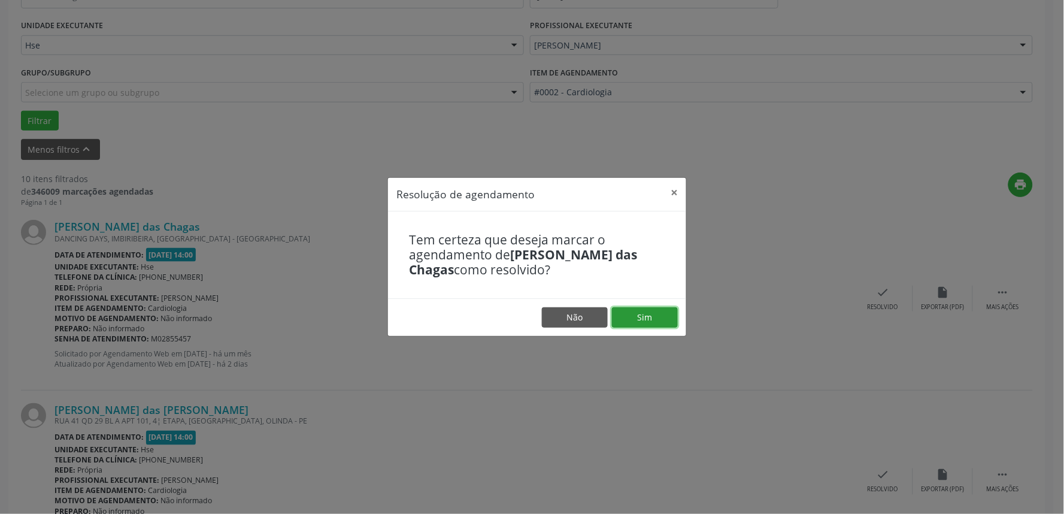
click at [648, 314] on button "Sim" at bounding box center [645, 317] width 66 height 20
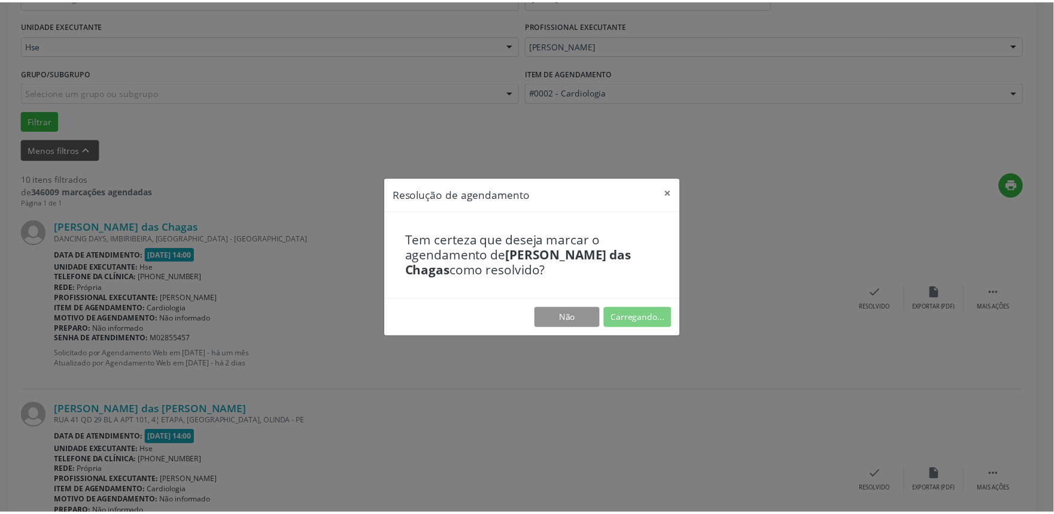
scroll to position [0, 0]
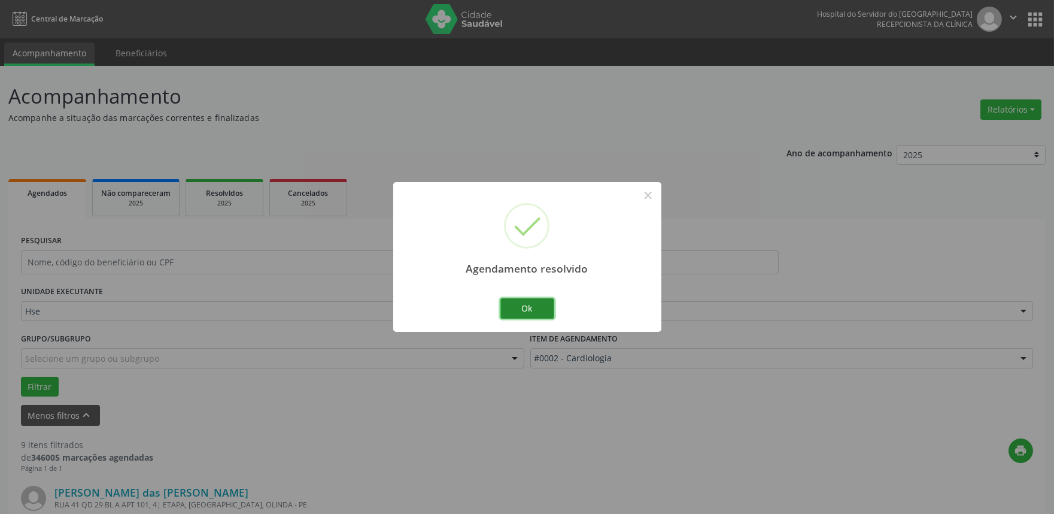
click at [542, 307] on button "Ok" at bounding box center [527, 308] width 54 height 20
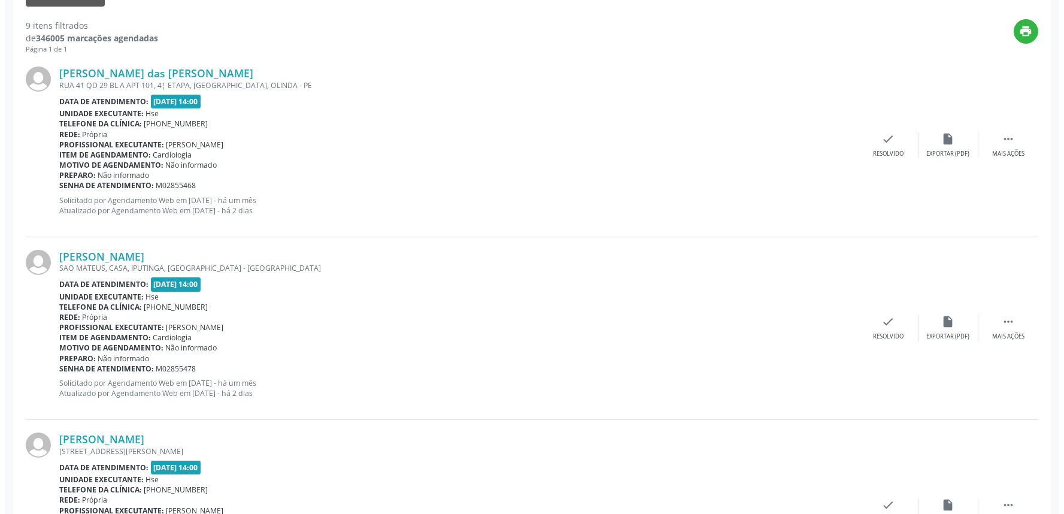
scroll to position [465, 0]
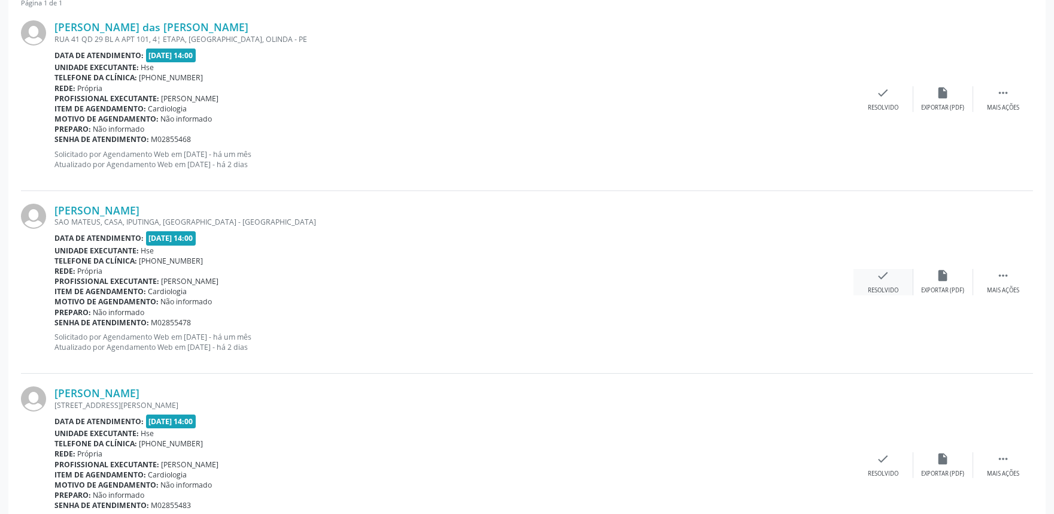
click at [877, 278] on icon "check" at bounding box center [883, 275] width 13 height 13
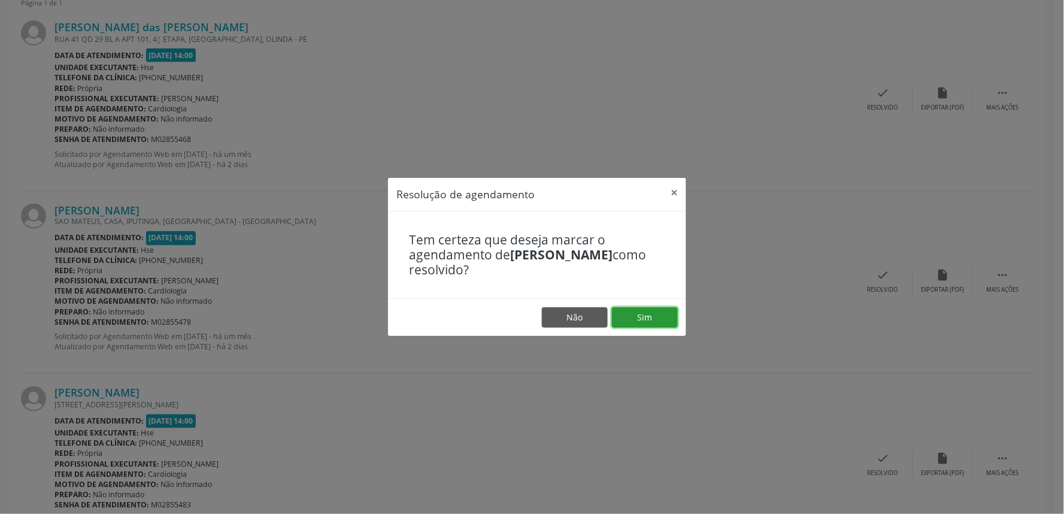
click at [643, 312] on button "Sim" at bounding box center [645, 317] width 66 height 20
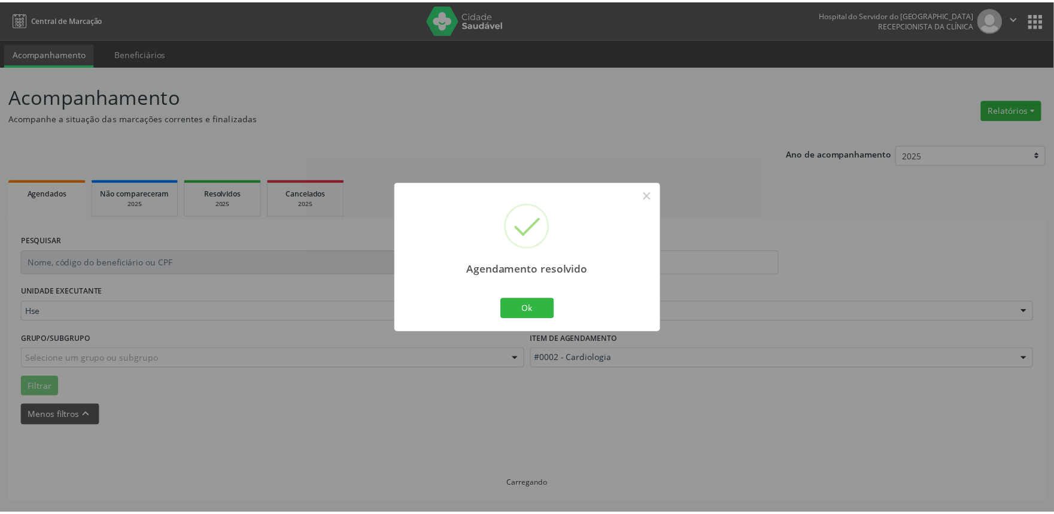
scroll to position [0, 0]
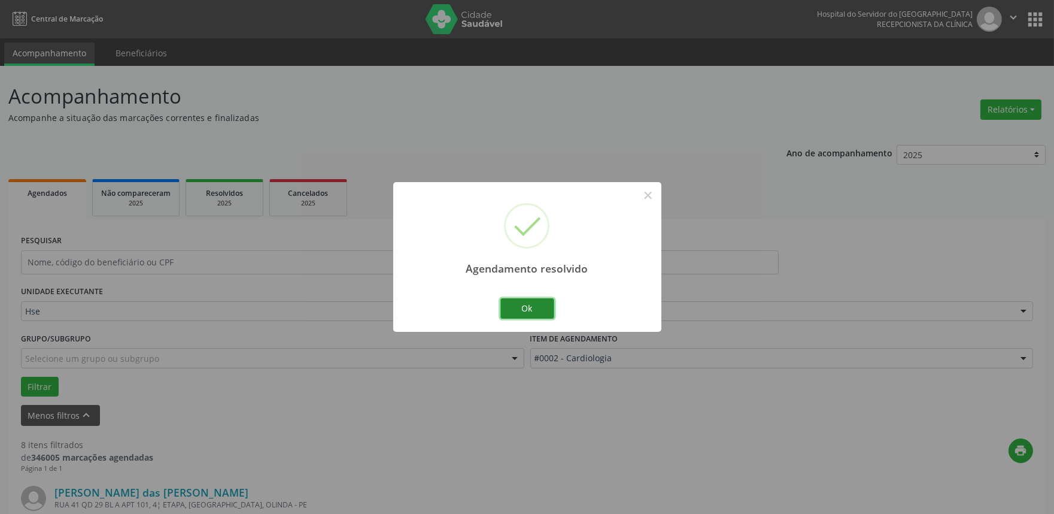
click at [516, 310] on button "Ok" at bounding box center [527, 308] width 54 height 20
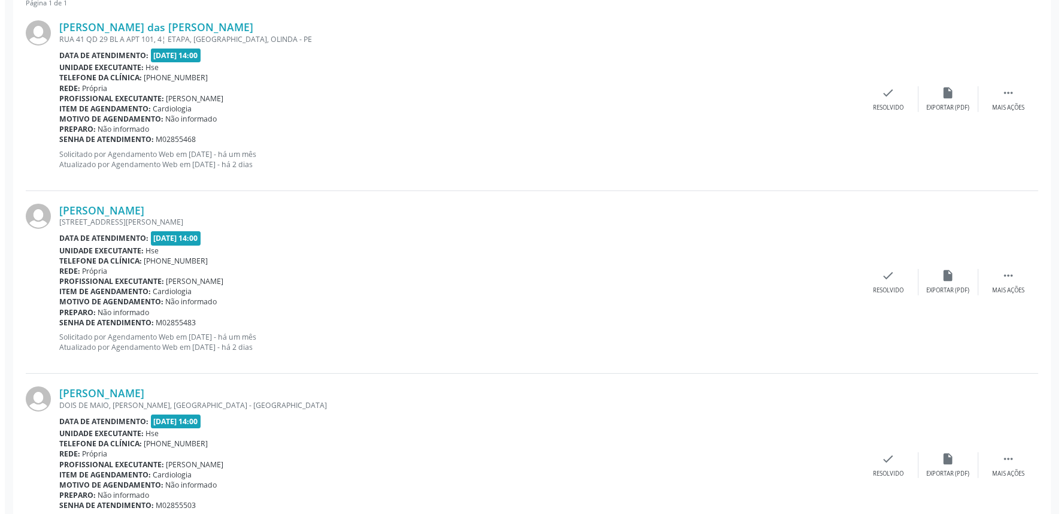
scroll to position [399, 0]
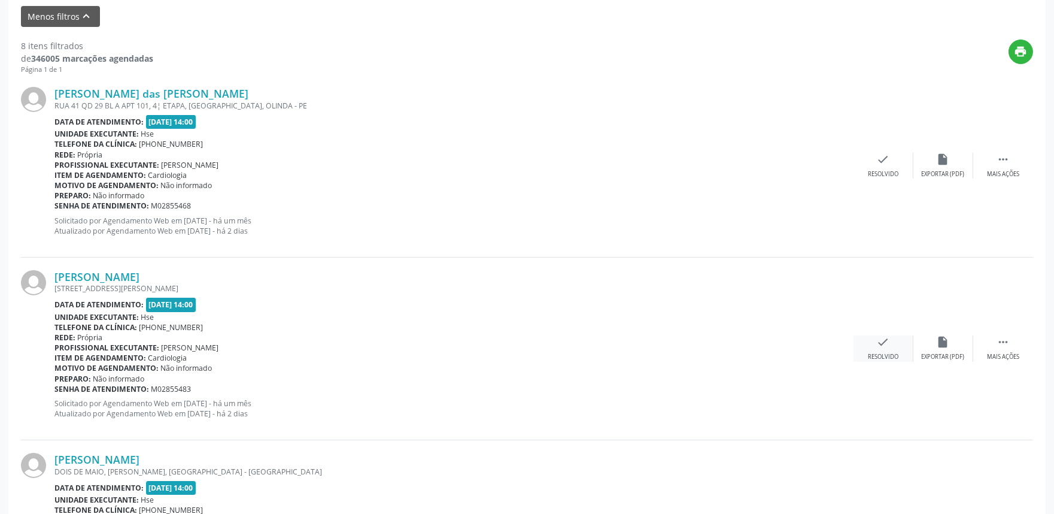
click at [882, 344] on icon "check" at bounding box center [883, 341] width 13 height 13
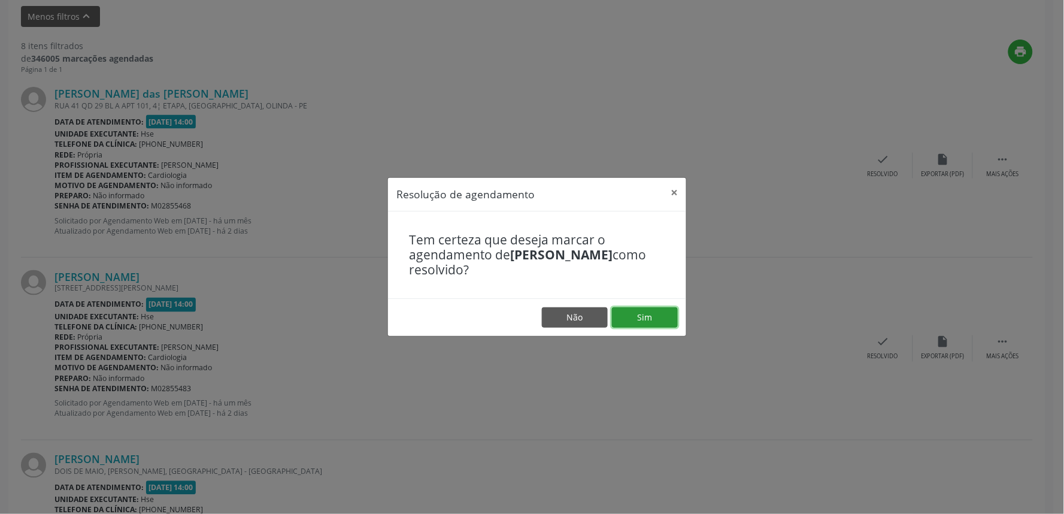
click at [663, 311] on button "Sim" at bounding box center [645, 317] width 66 height 20
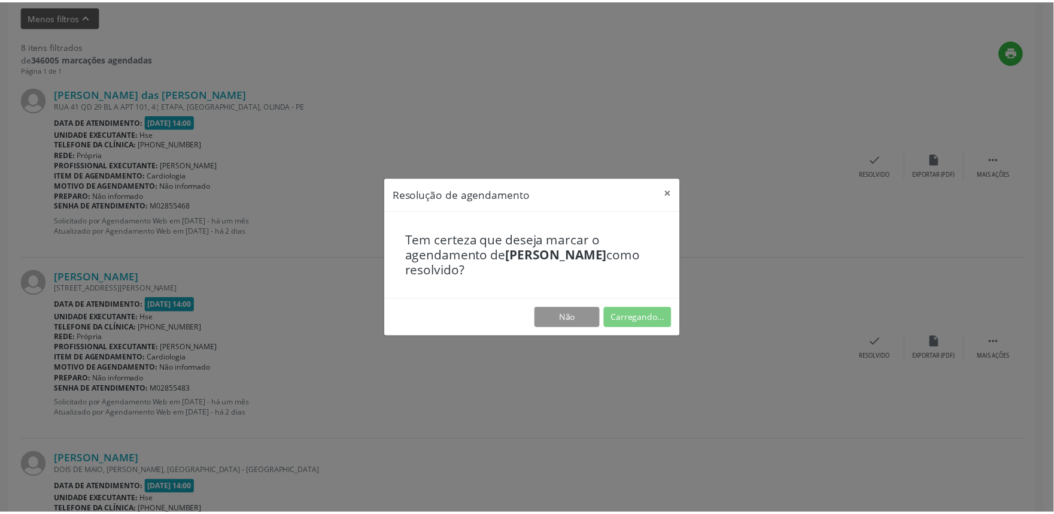
scroll to position [0, 0]
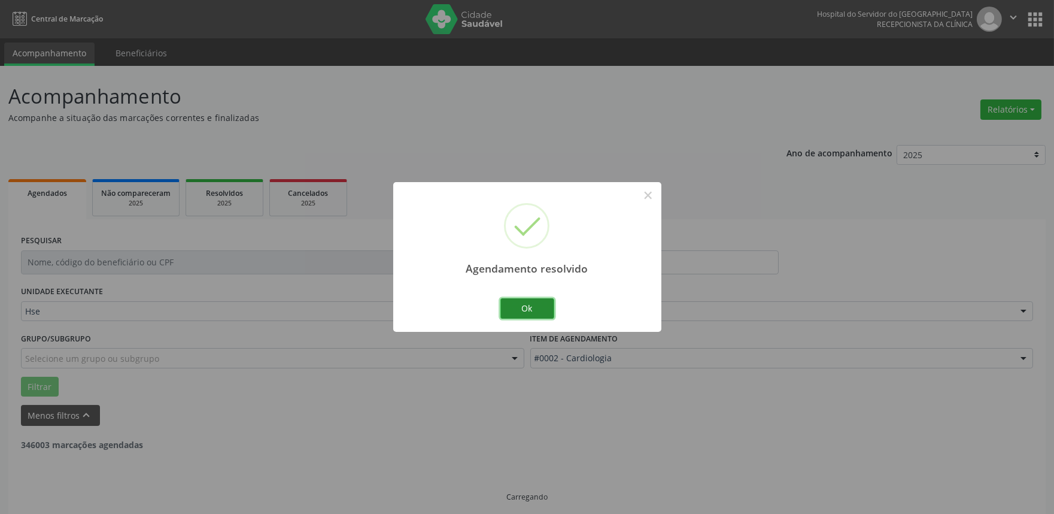
click at [535, 302] on button "Ok" at bounding box center [527, 308] width 54 height 20
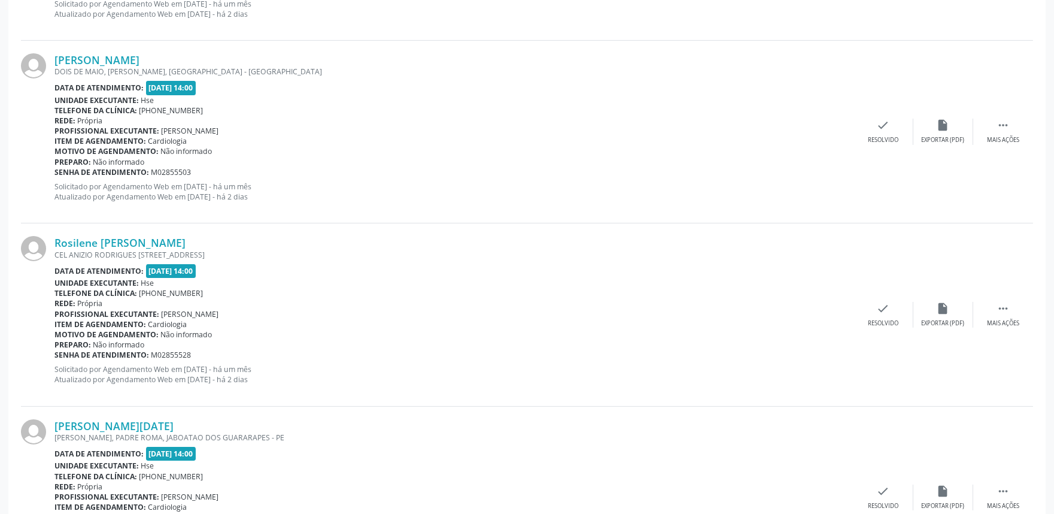
scroll to position [665, 0]
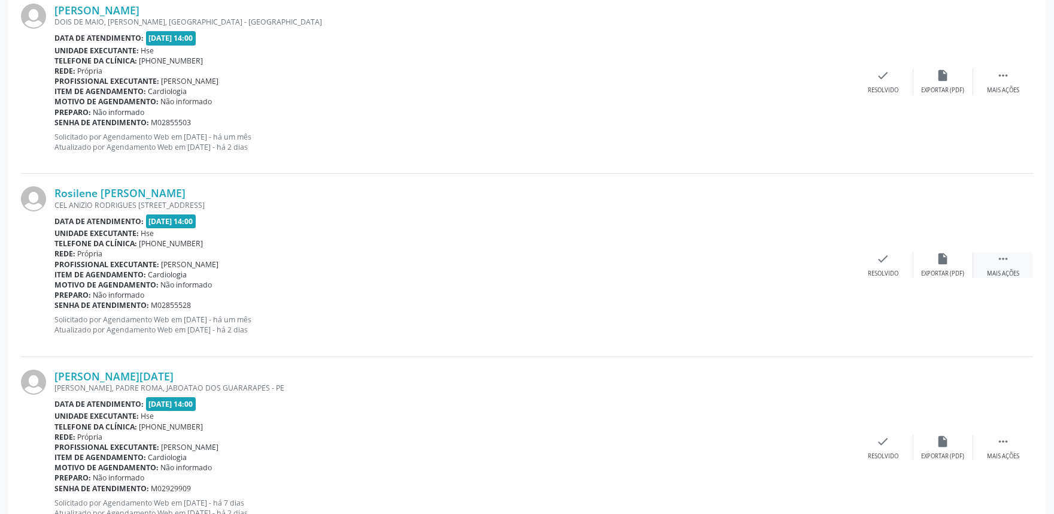
click at [1002, 265] on div " Mais ações" at bounding box center [1003, 265] width 60 height 26
click at [941, 260] on icon "alarm_off" at bounding box center [943, 258] width 13 height 13
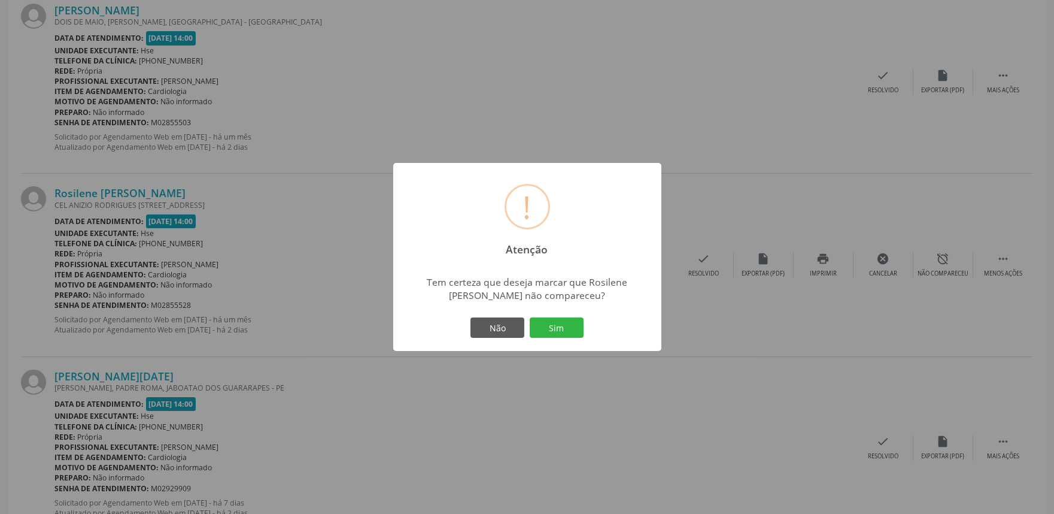
click at [557, 328] on button "Sim" at bounding box center [557, 327] width 54 height 20
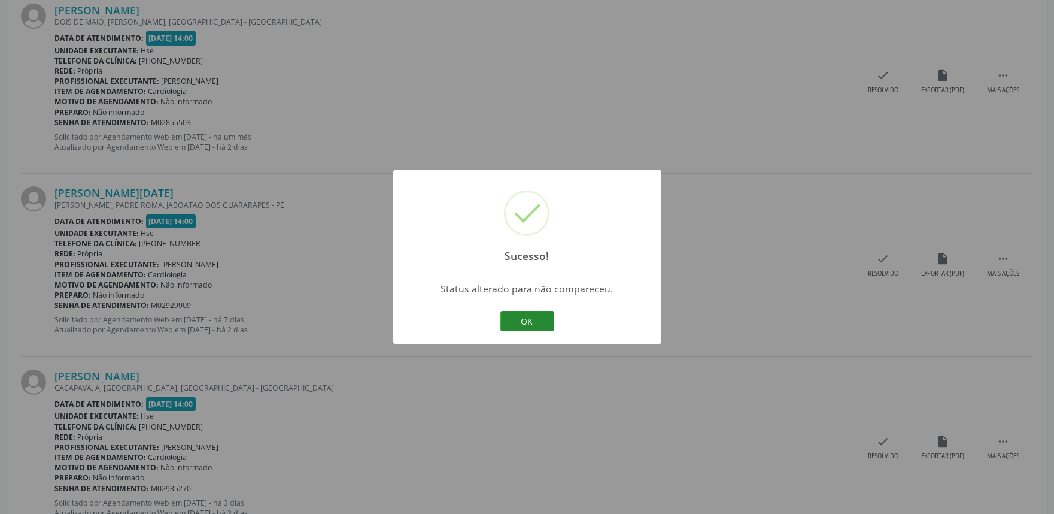
click at [547, 313] on button "OK" at bounding box center [527, 321] width 54 height 20
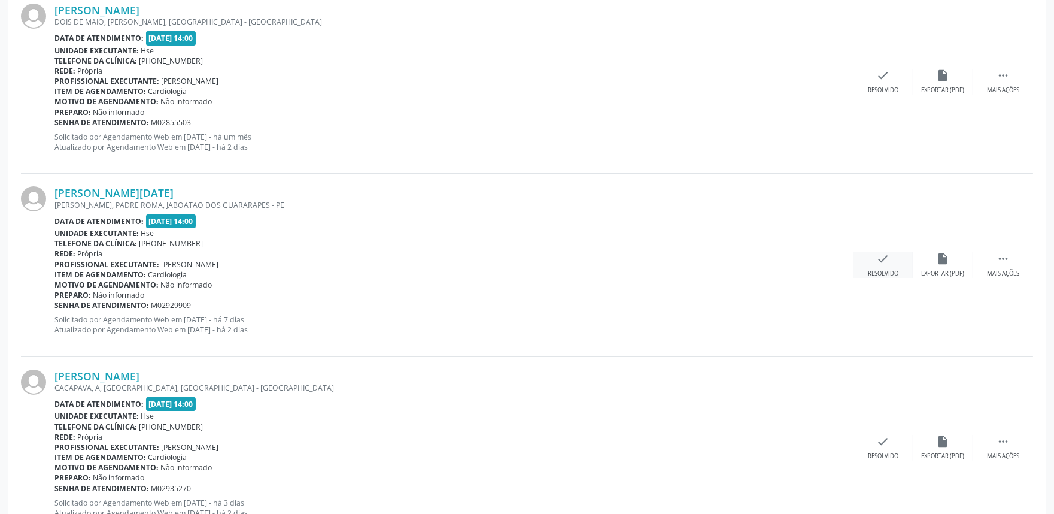
click at [877, 261] on icon "check" at bounding box center [883, 258] width 13 height 13
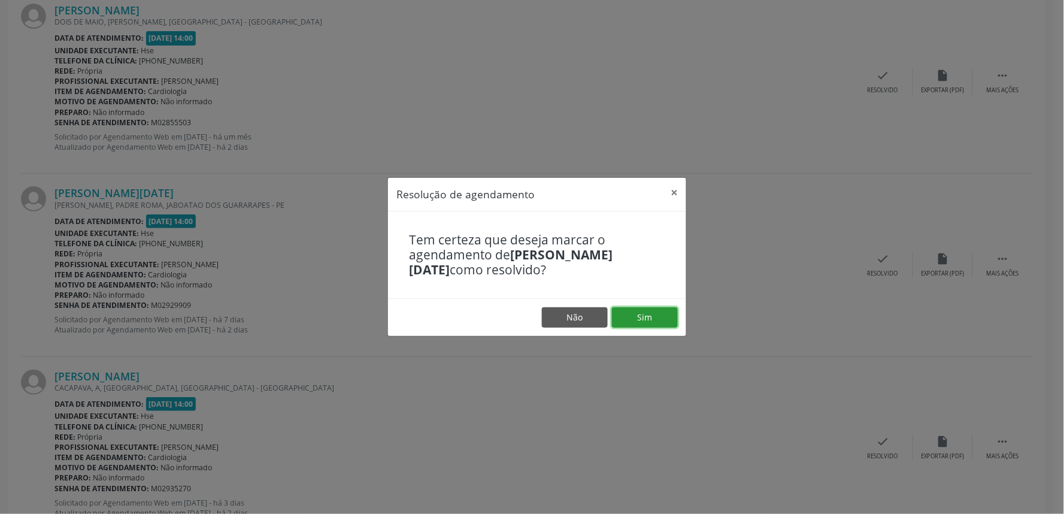
click at [635, 320] on button "Sim" at bounding box center [645, 317] width 66 height 20
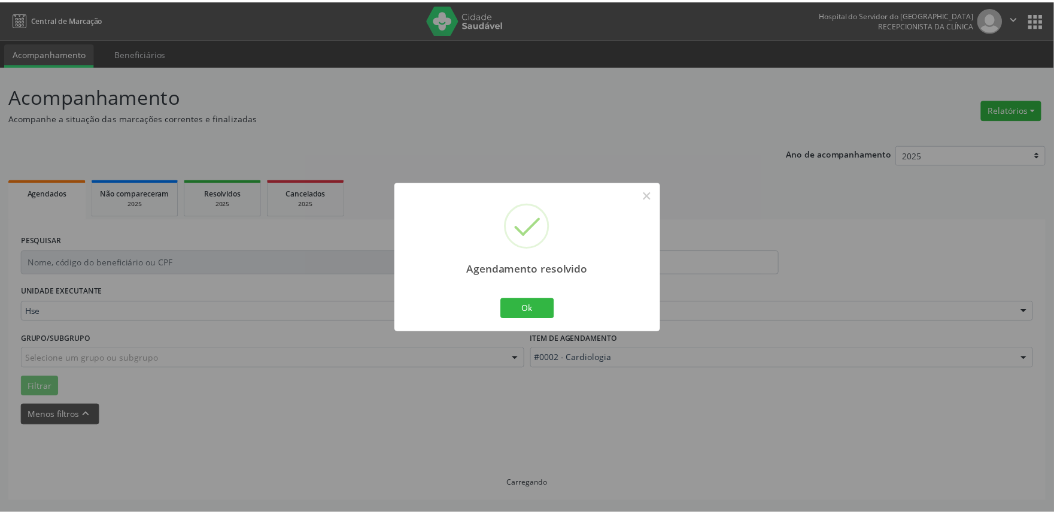
scroll to position [0, 0]
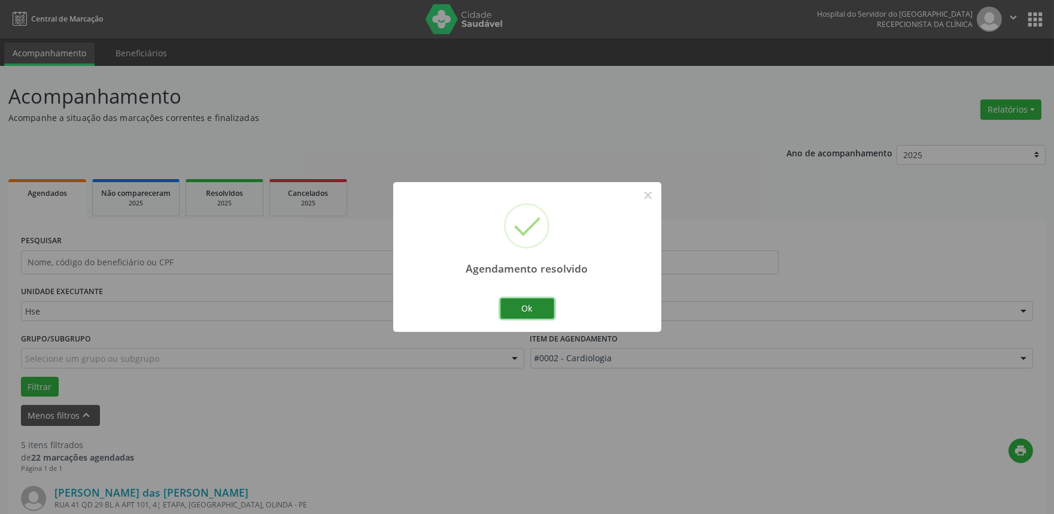
click at [527, 301] on button "Ok" at bounding box center [527, 308] width 54 height 20
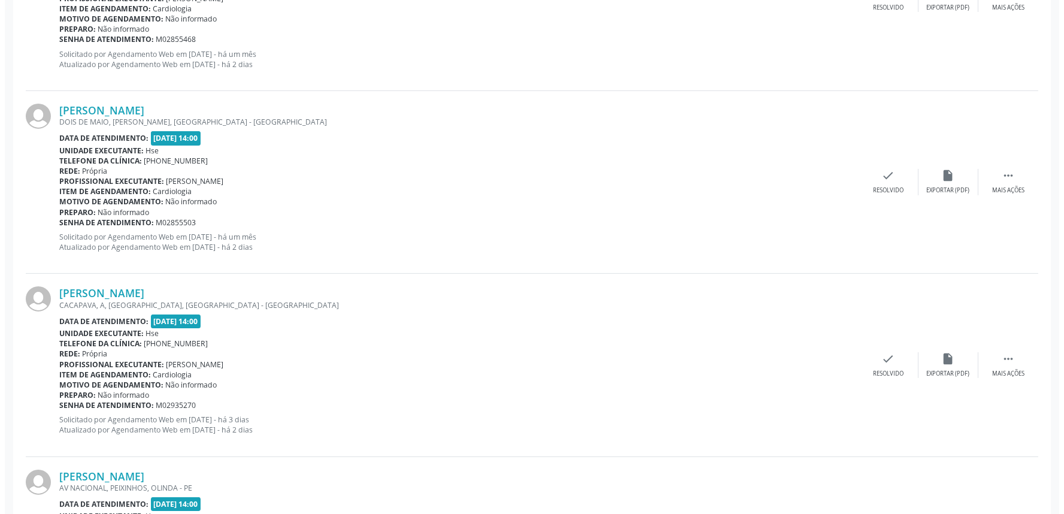
scroll to position [599, 0]
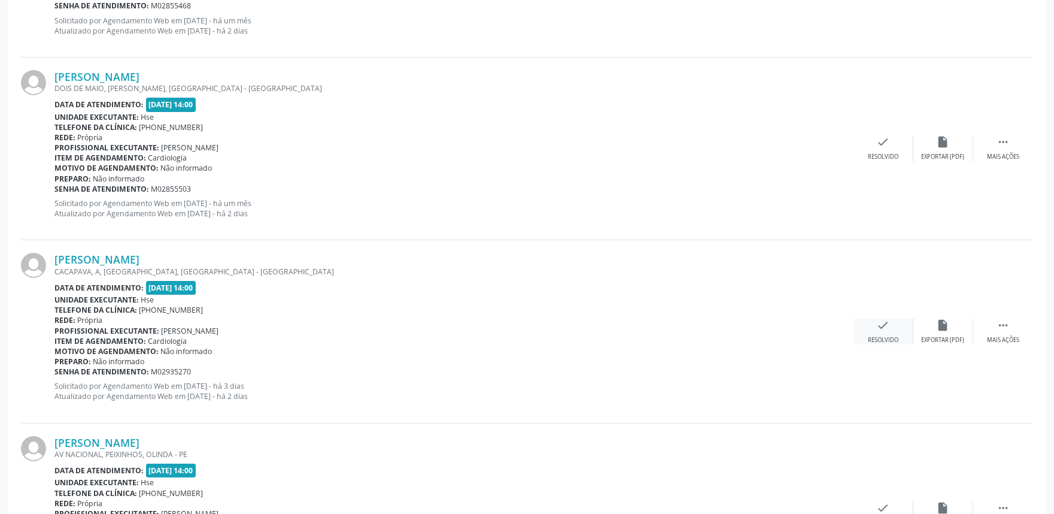
click at [890, 326] on div "check Resolvido" at bounding box center [884, 331] width 60 height 26
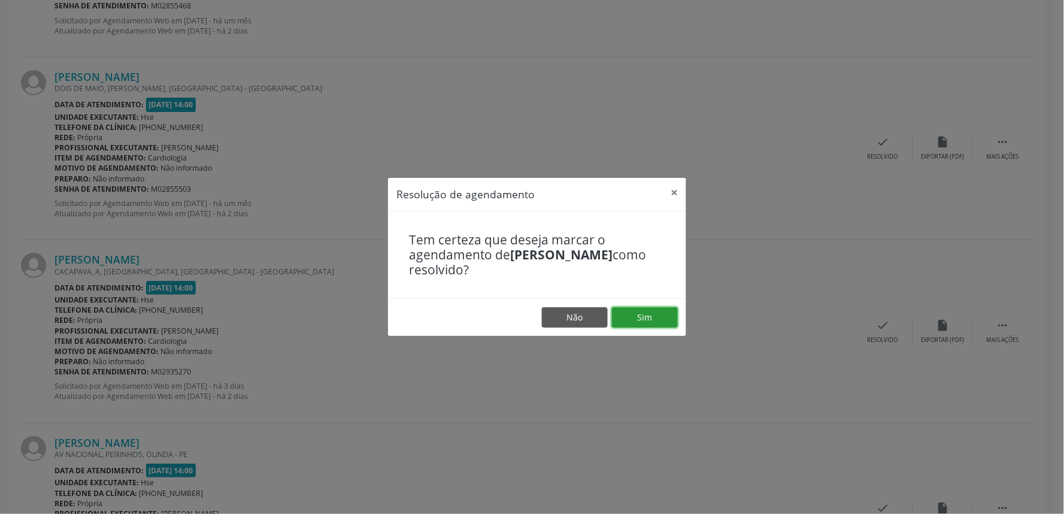
click at [633, 309] on button "Sim" at bounding box center [645, 317] width 66 height 20
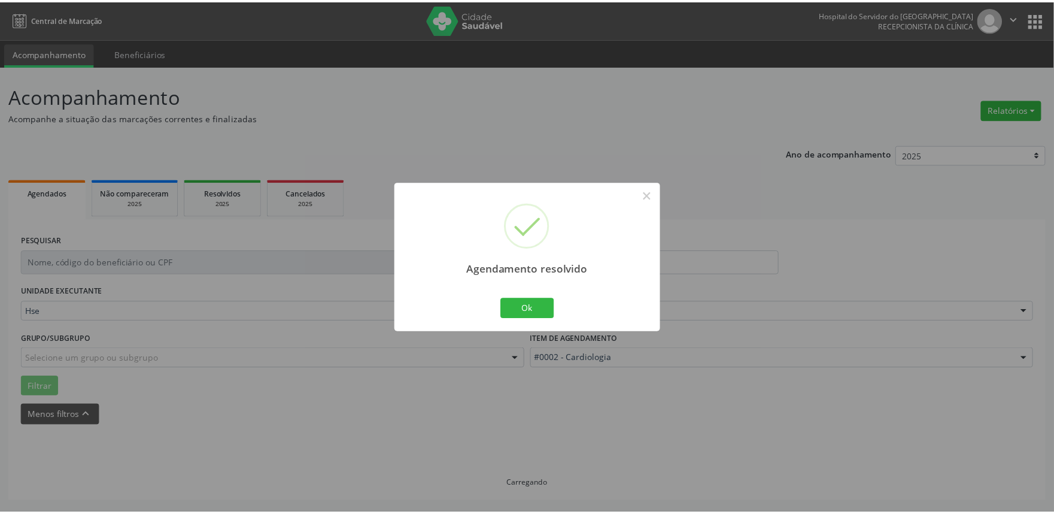
scroll to position [0, 0]
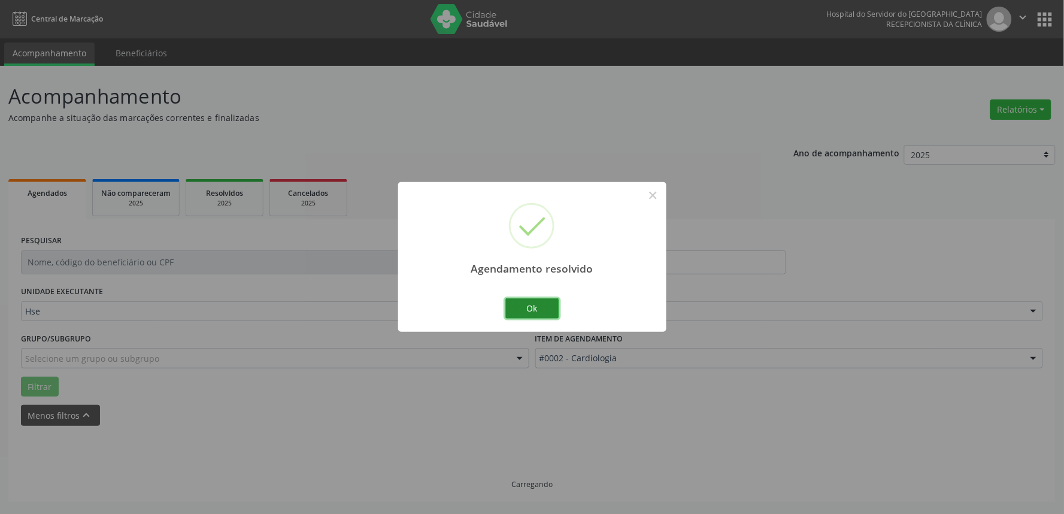
click at [517, 298] on button "Ok" at bounding box center [532, 308] width 54 height 20
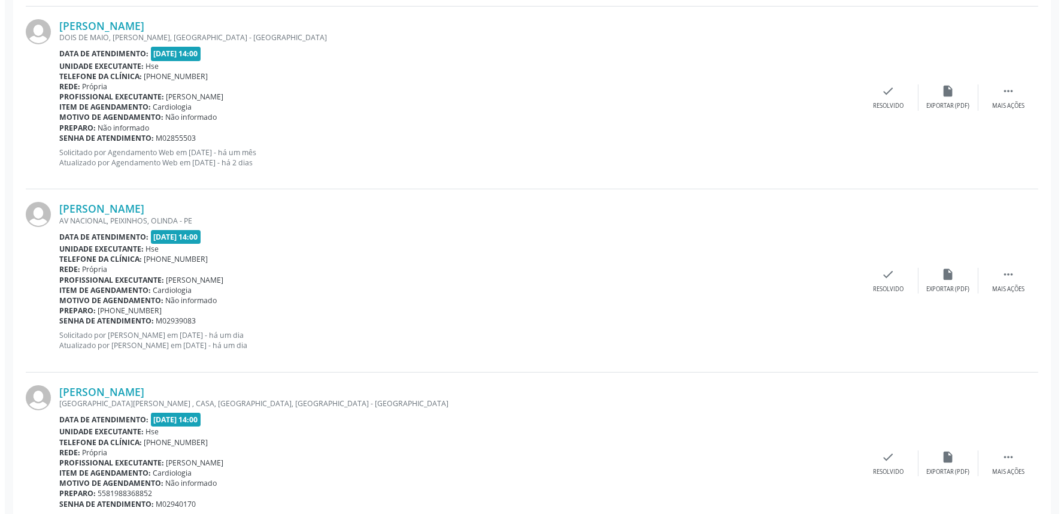
scroll to position [710, 0]
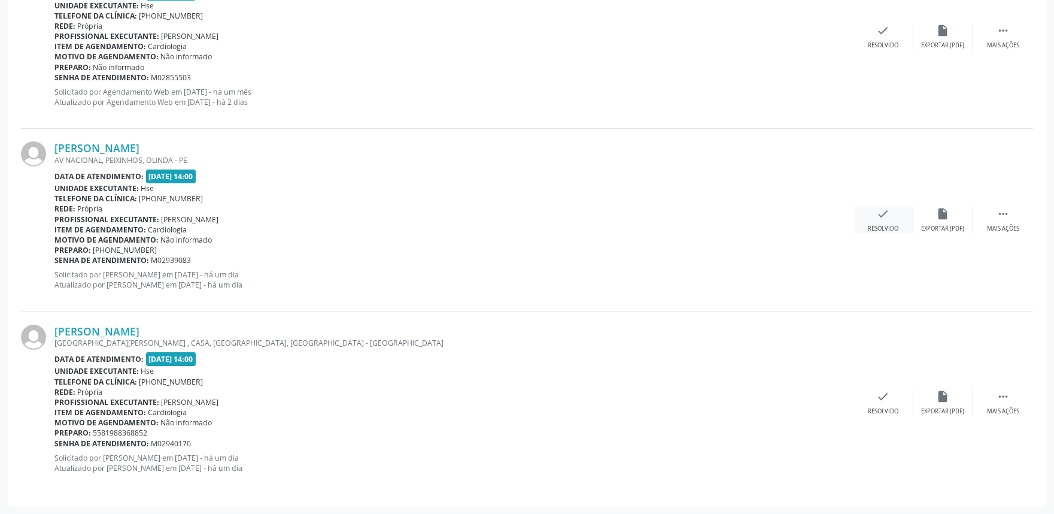
click at [876, 220] on div "check Resolvido" at bounding box center [884, 220] width 60 height 26
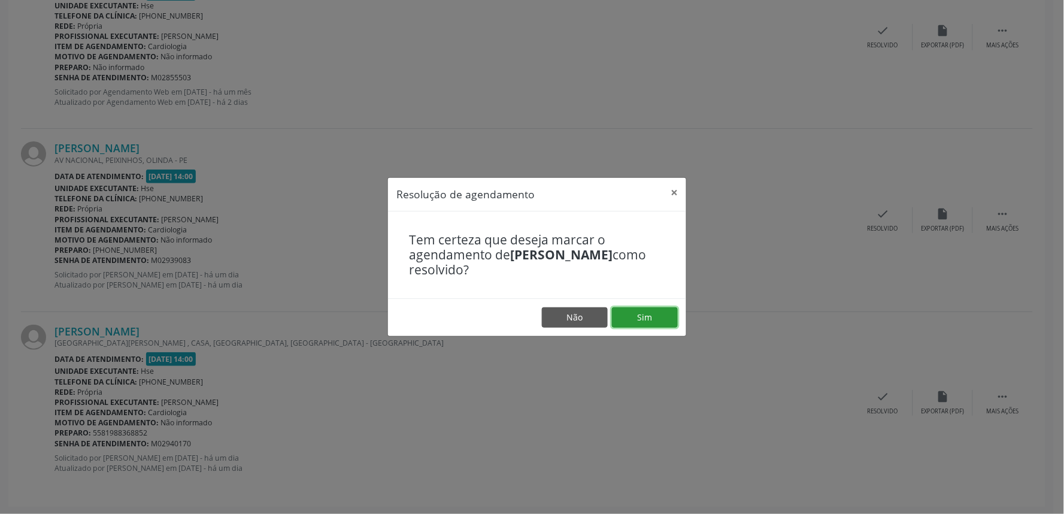
click at [645, 318] on button "Sim" at bounding box center [645, 317] width 66 height 20
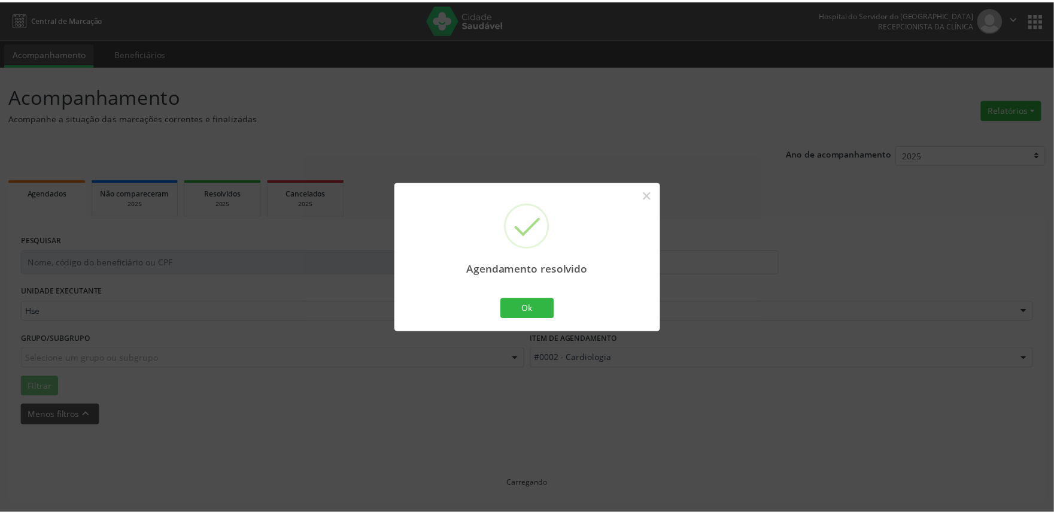
scroll to position [0, 0]
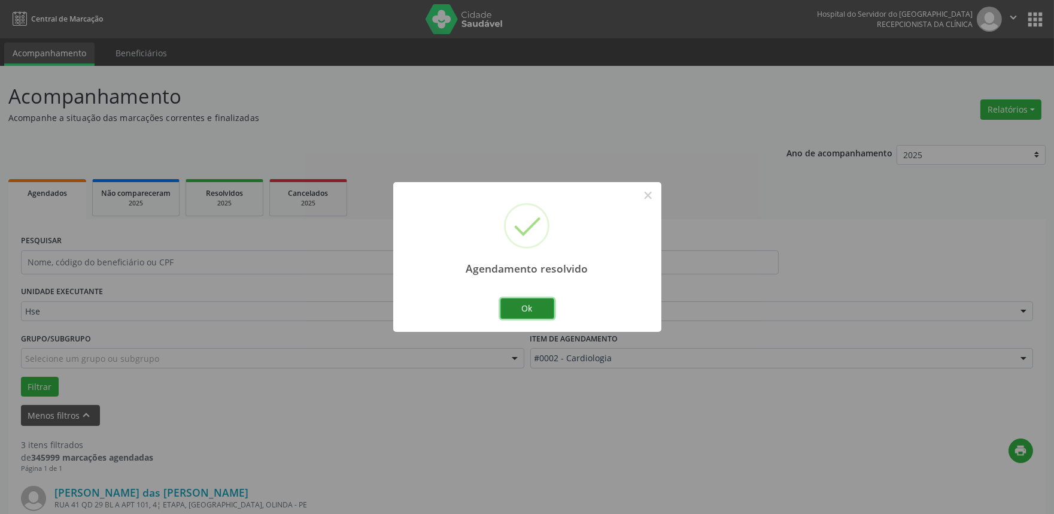
click at [528, 307] on button "Ok" at bounding box center [527, 308] width 54 height 20
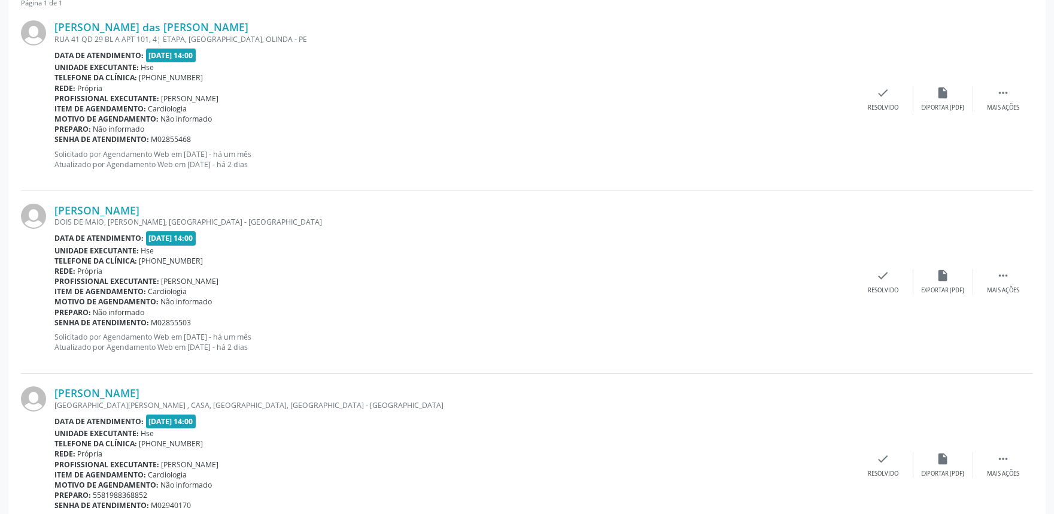
scroll to position [527, 0]
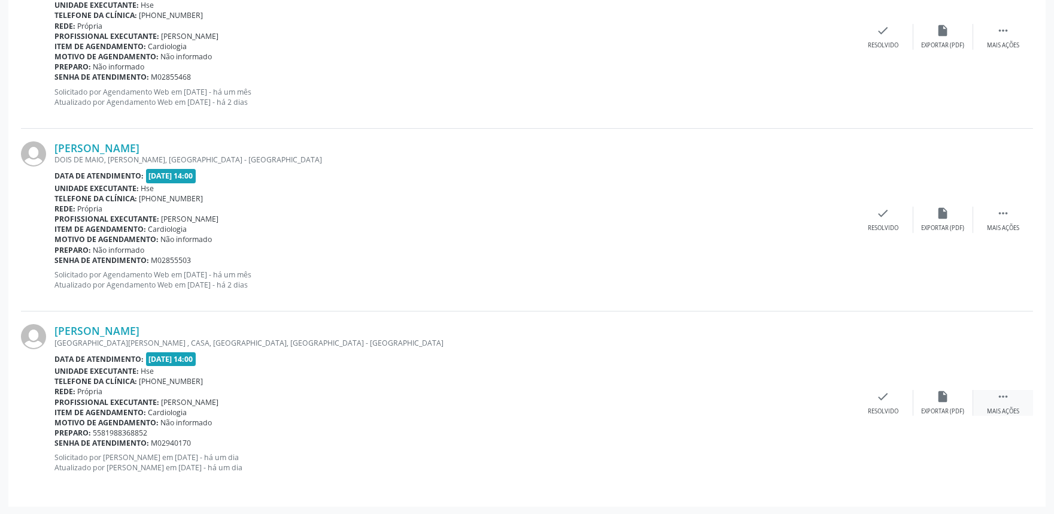
click at [1000, 402] on icon "" at bounding box center [1003, 396] width 13 height 13
click at [939, 396] on icon "alarm_off" at bounding box center [943, 396] width 13 height 13
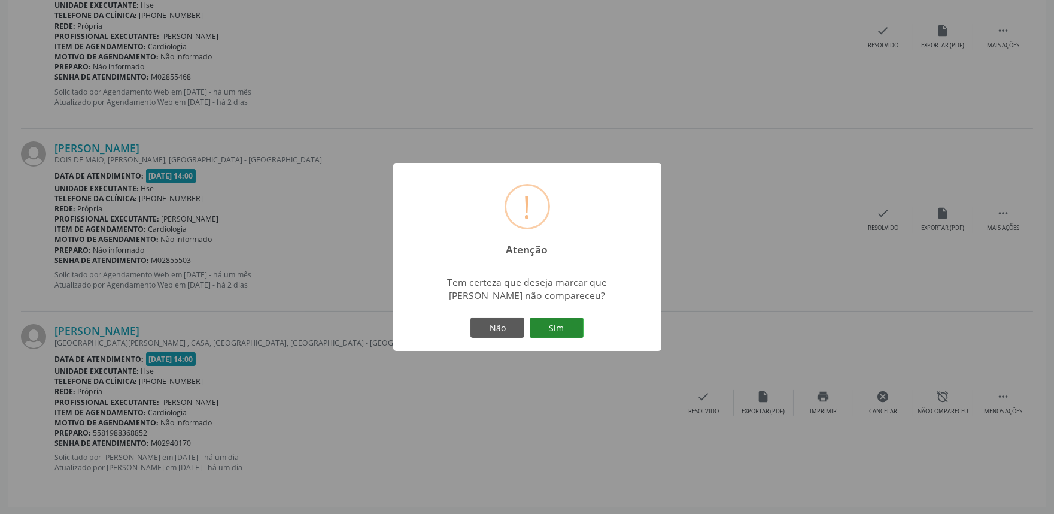
click at [572, 328] on button "Sim" at bounding box center [557, 327] width 54 height 20
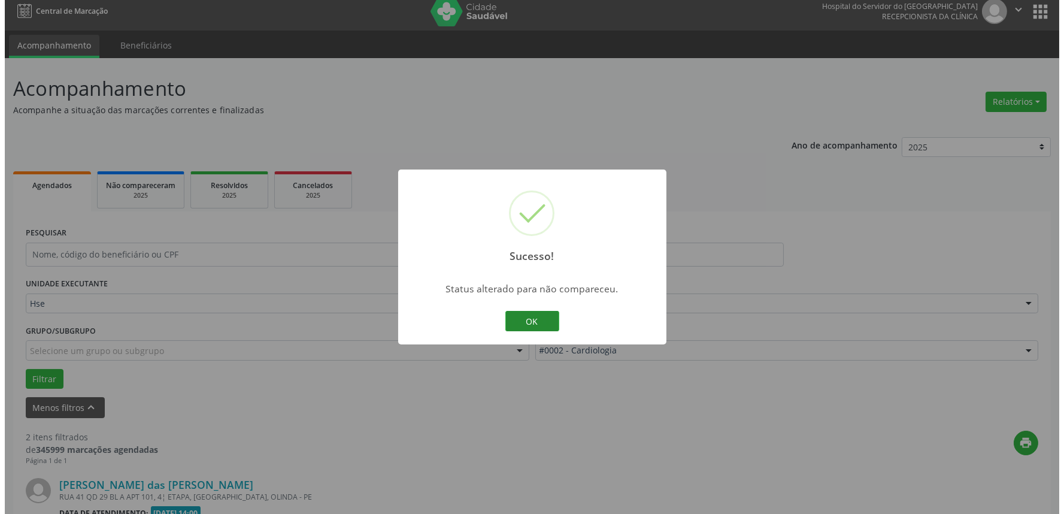
scroll to position [344, 0]
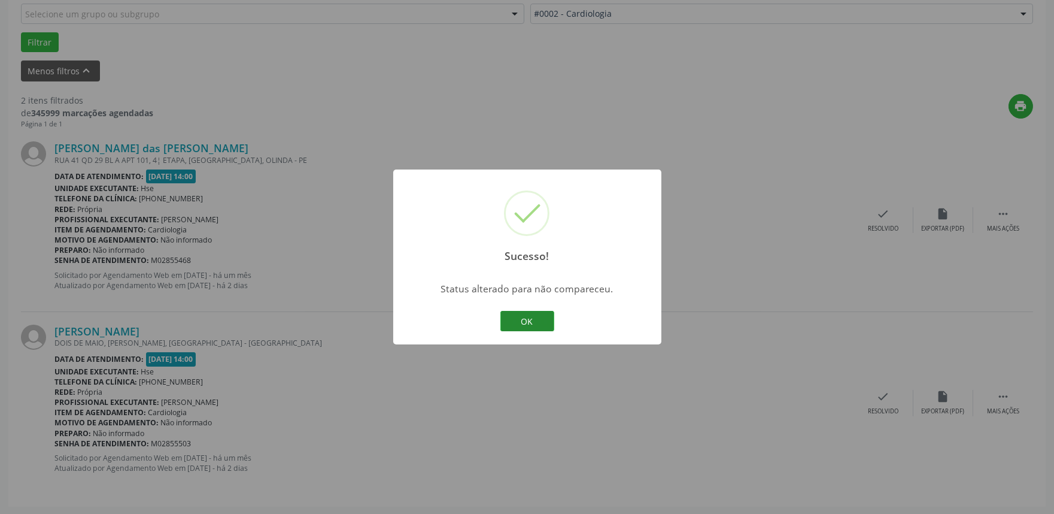
click at [536, 316] on button "OK" at bounding box center [527, 321] width 54 height 20
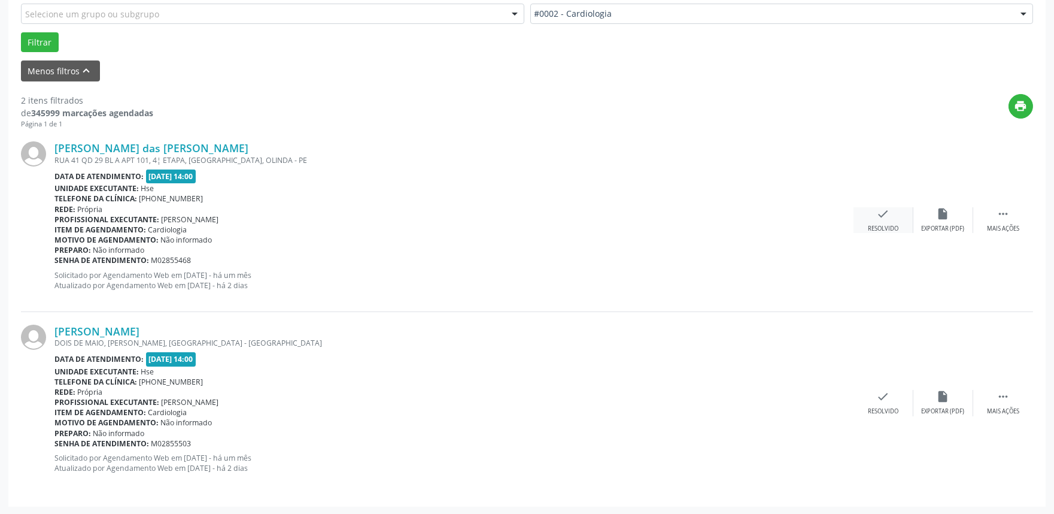
click at [877, 213] on icon "check" at bounding box center [883, 213] width 13 height 13
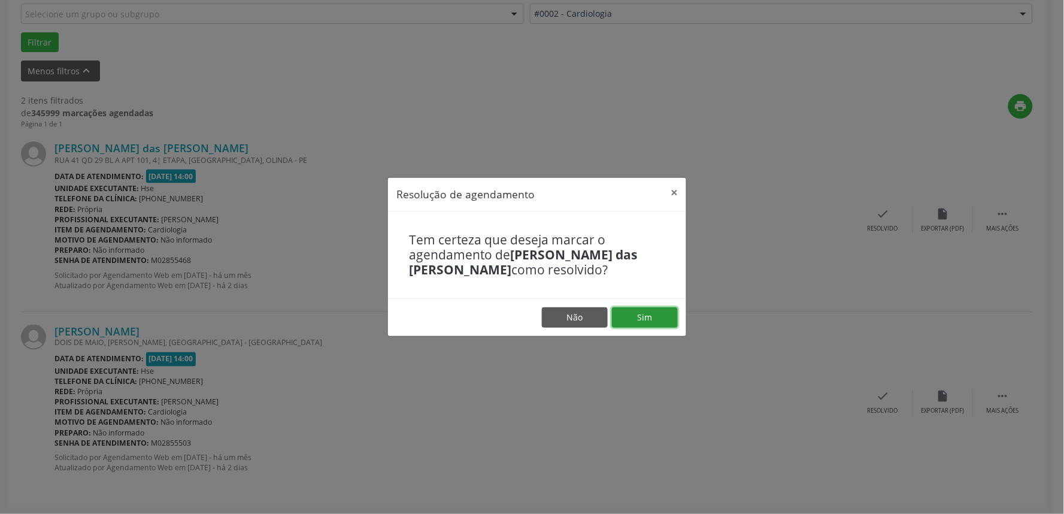
click at [645, 314] on button "Sim" at bounding box center [645, 317] width 66 height 20
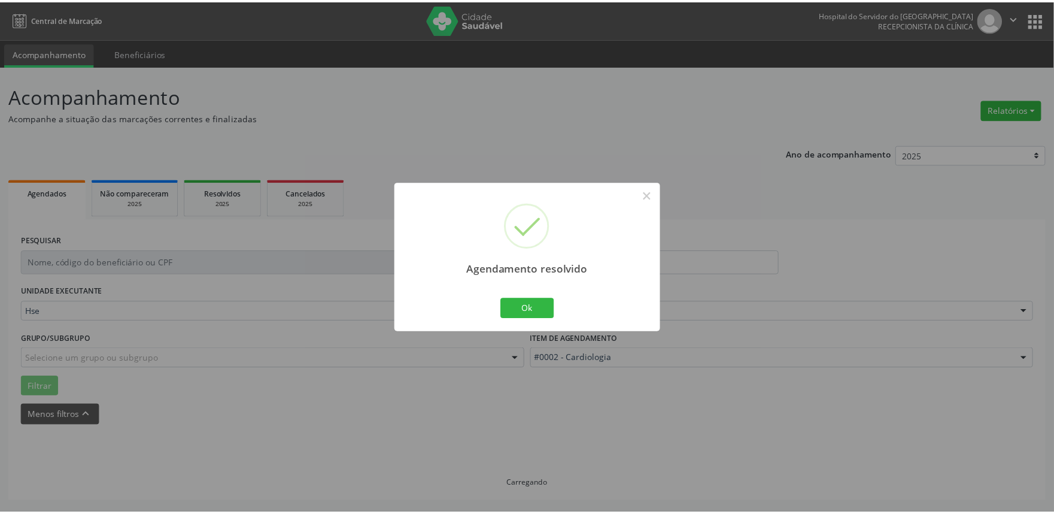
scroll to position [0, 0]
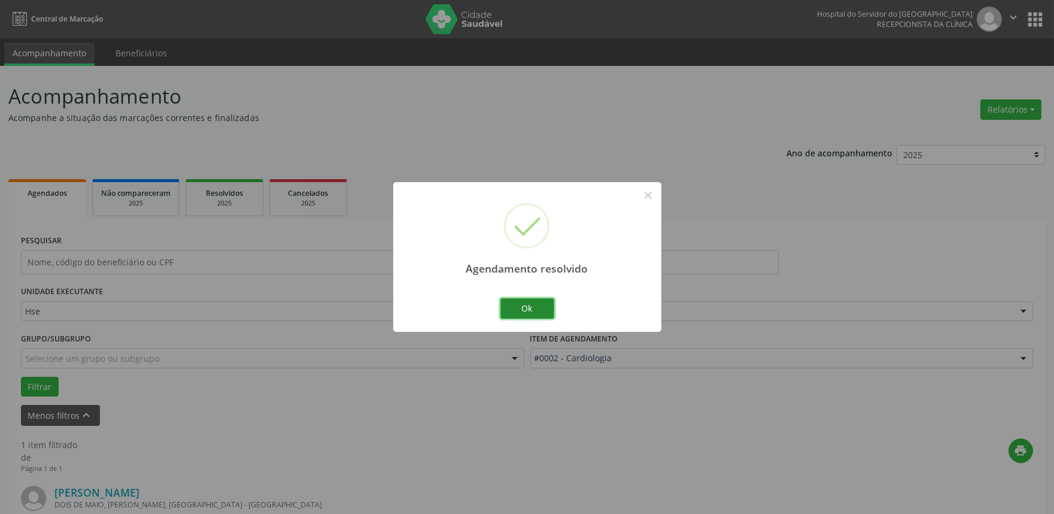
click at [531, 304] on button "Ok" at bounding box center [527, 308] width 54 height 20
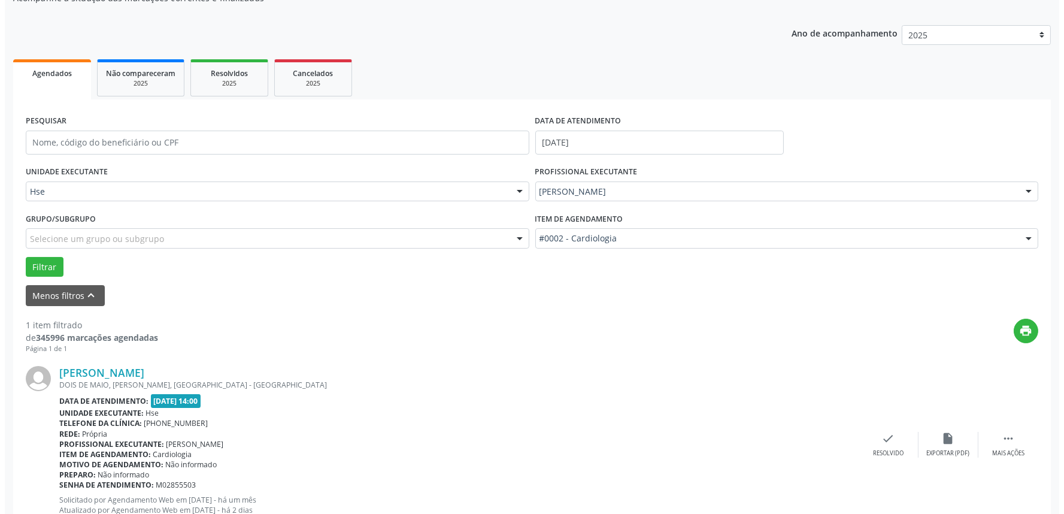
scroll to position [162, 0]
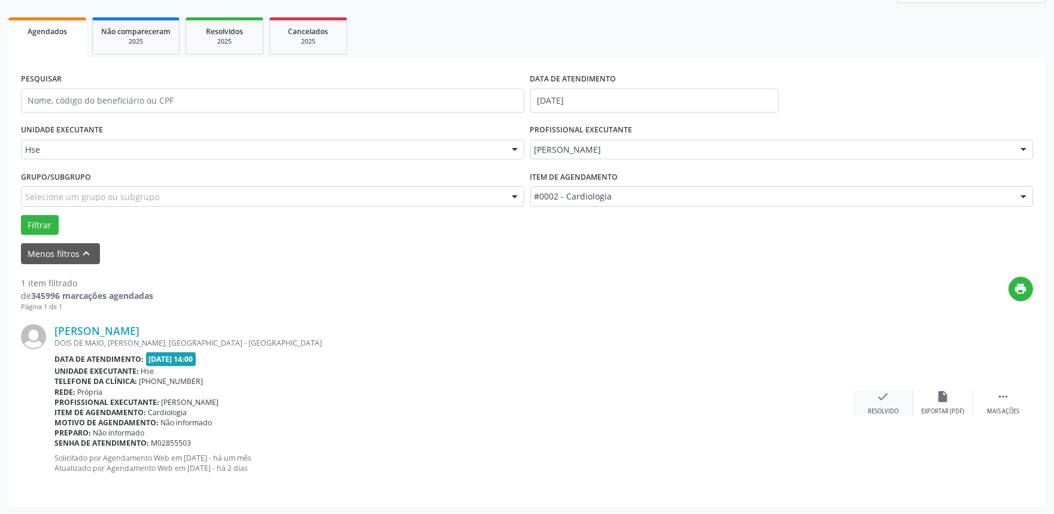
click at [883, 397] on icon "check" at bounding box center [883, 396] width 13 height 13
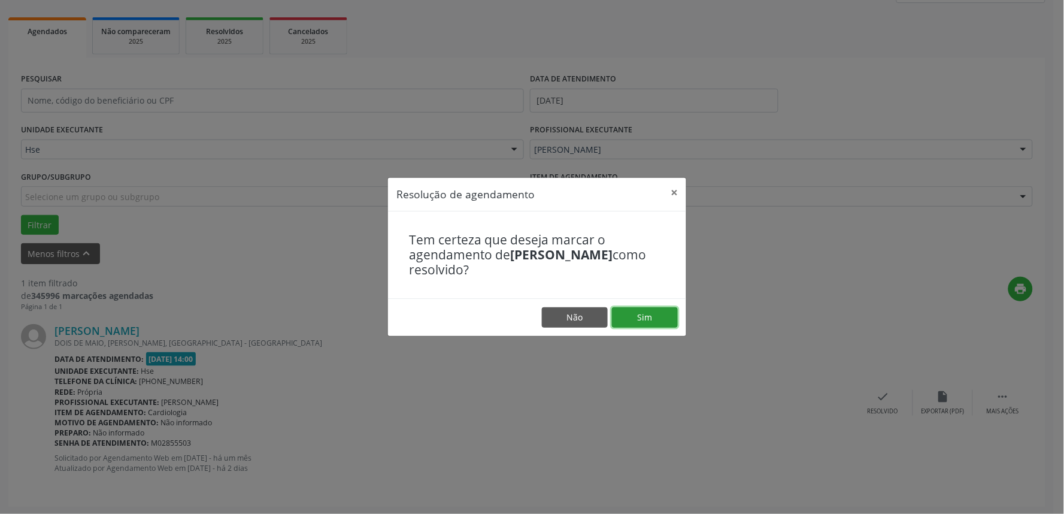
click at [629, 308] on button "Sim" at bounding box center [645, 317] width 66 height 20
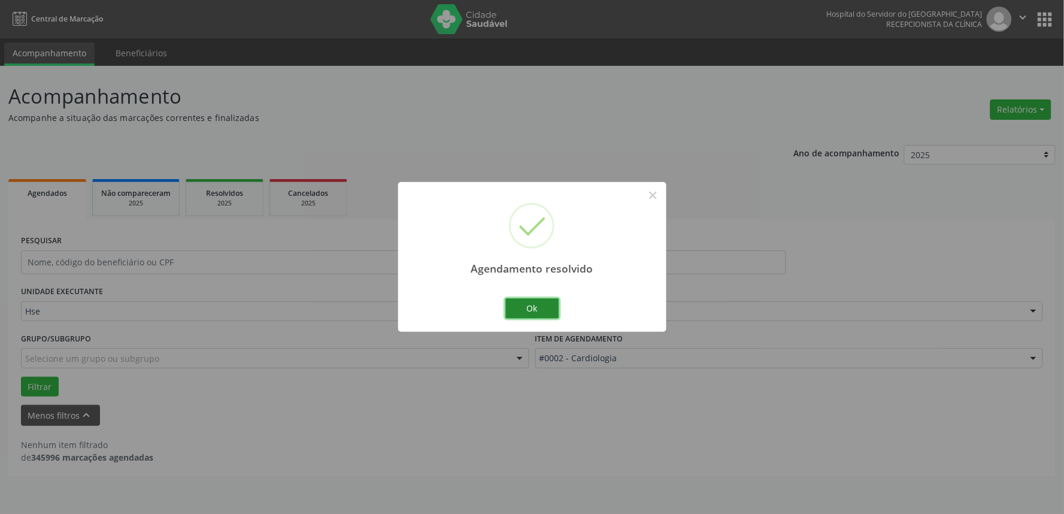
click at [534, 303] on button "Ok" at bounding box center [532, 308] width 54 height 20
